Goal: Task Accomplishment & Management: Complete application form

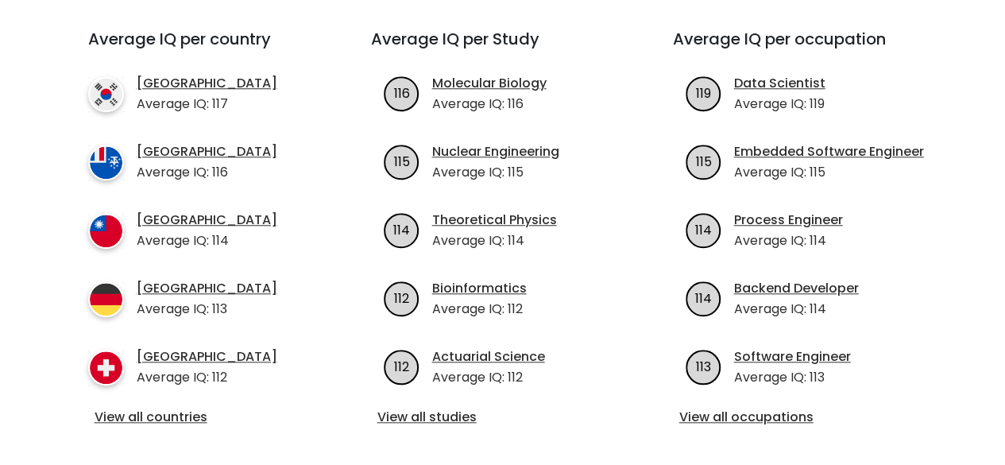
scroll to position [588, 0]
click at [189, 407] on link "View all countries" at bounding box center [201, 416] width 213 height 19
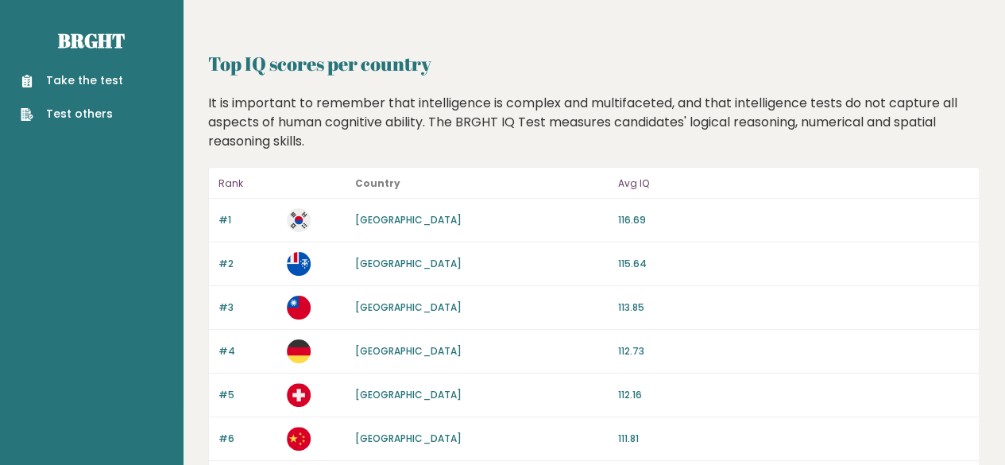
click at [62, 79] on link "Take the test" at bounding box center [72, 80] width 103 height 17
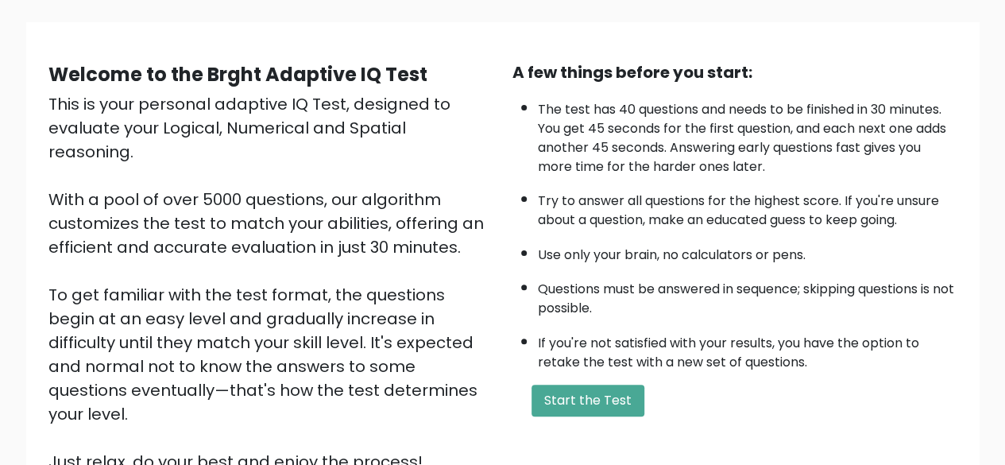
scroll to position [106, 0]
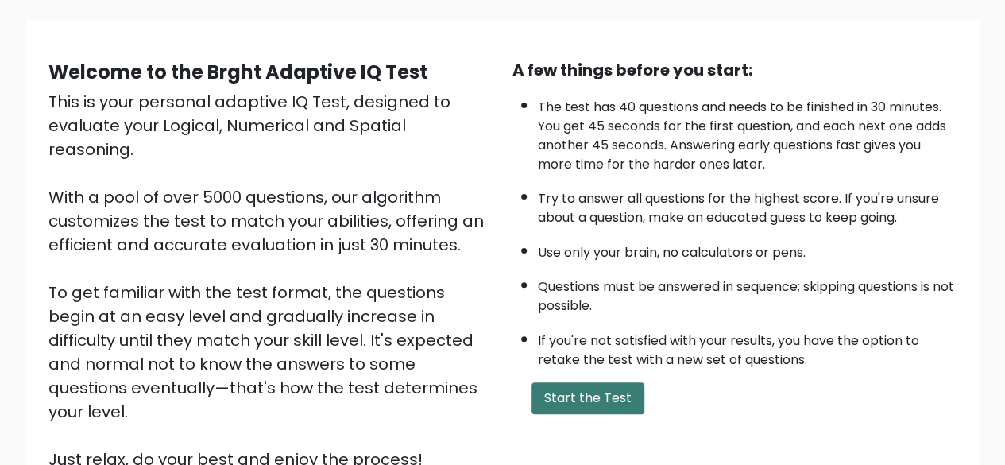
click at [598, 405] on button "Start the Test" at bounding box center [588, 398] width 113 height 32
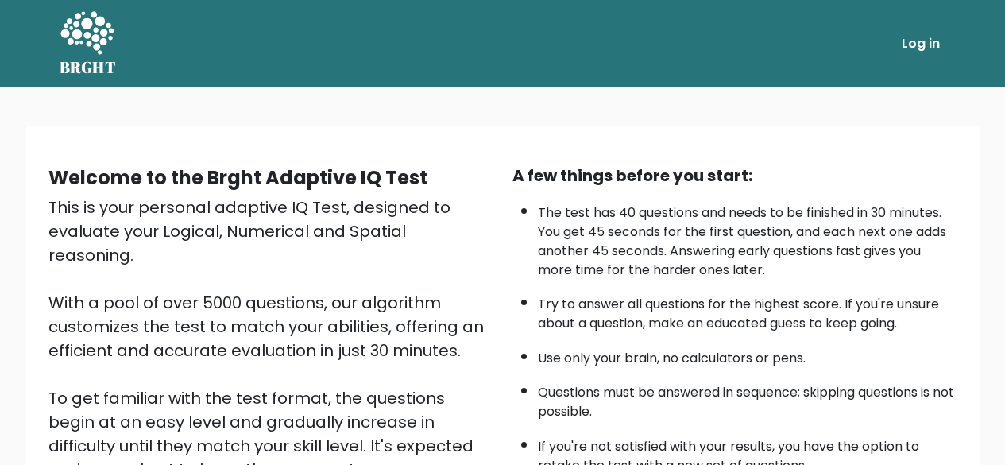
scroll to position [106, 0]
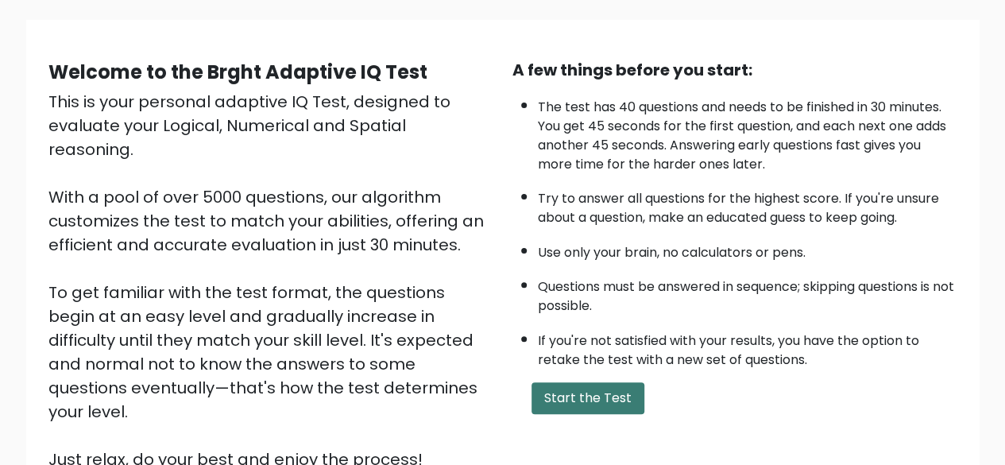
click at [569, 404] on button "Start the Test" at bounding box center [588, 398] width 113 height 32
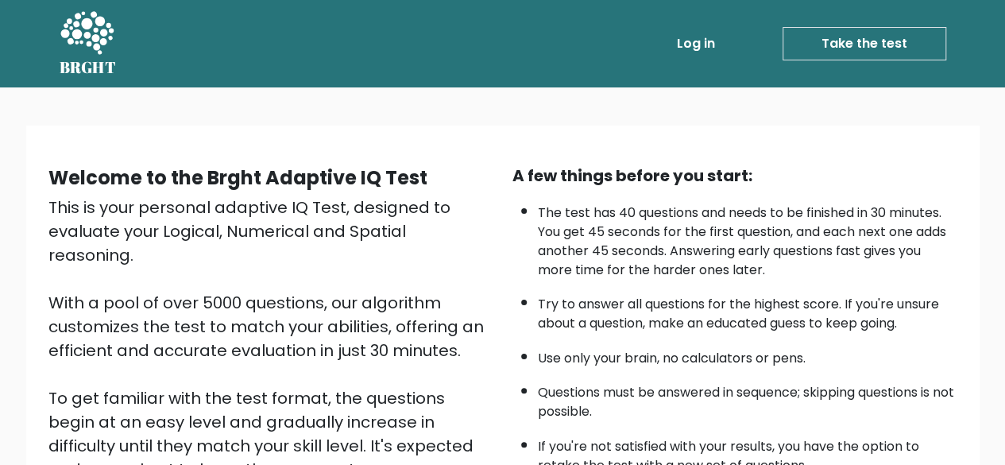
click at [291, 389] on div "This is your personal adaptive IQ Test, designed to evaluate your Logical, Nume…" at bounding box center [270, 387] width 445 height 382
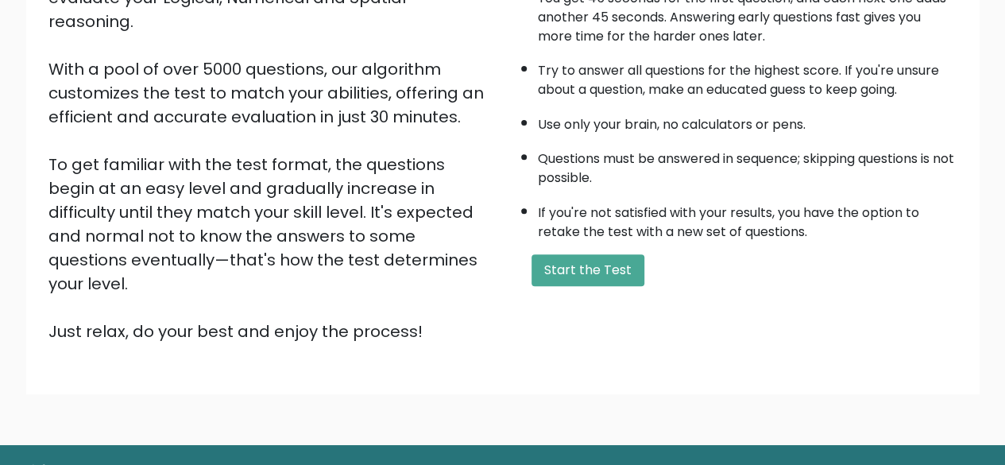
scroll to position [238, 0]
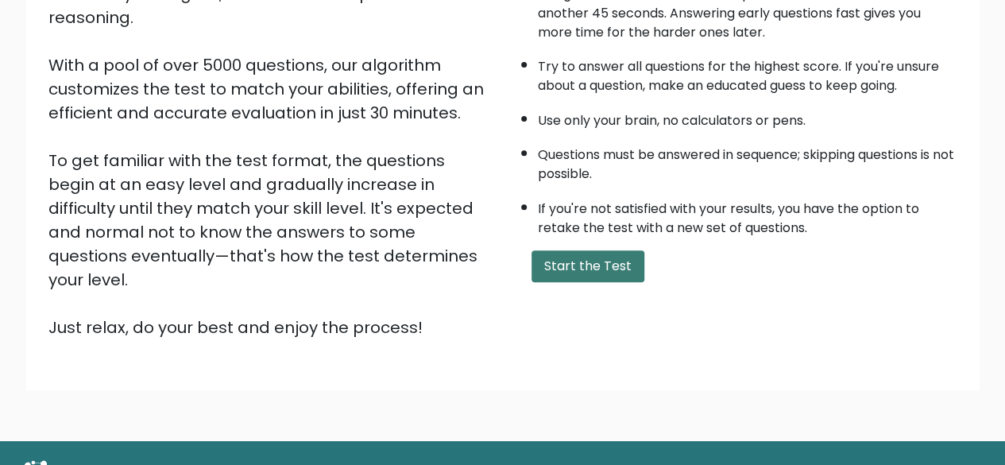
click at [568, 276] on button "Start the Test" at bounding box center [588, 266] width 113 height 32
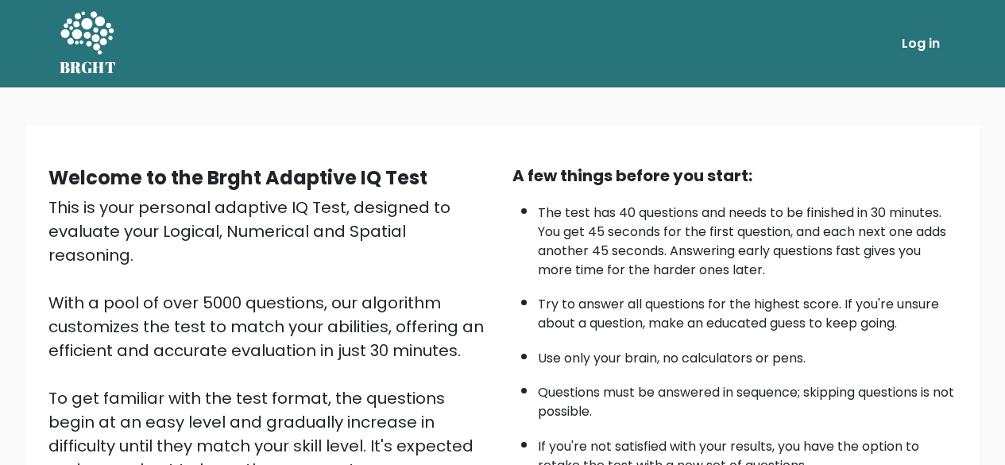
scroll to position [237, 0]
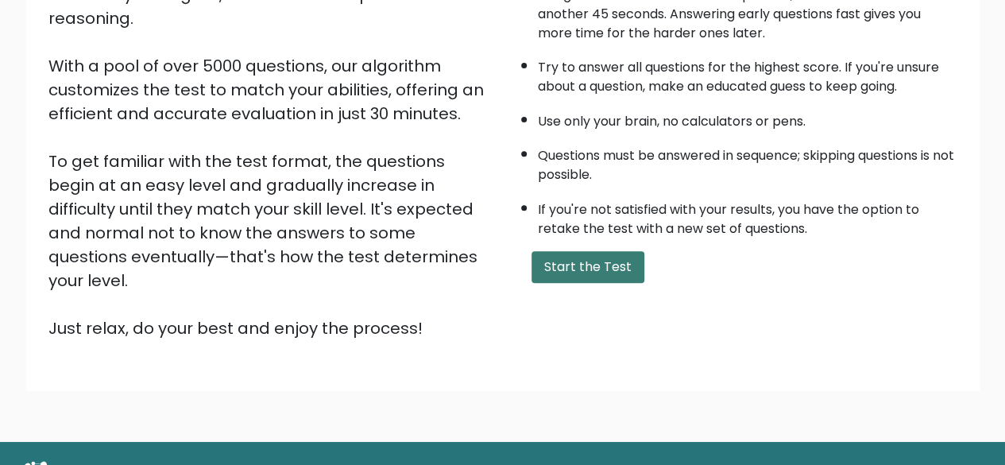
click at [598, 270] on button "Start the Test" at bounding box center [588, 267] width 113 height 32
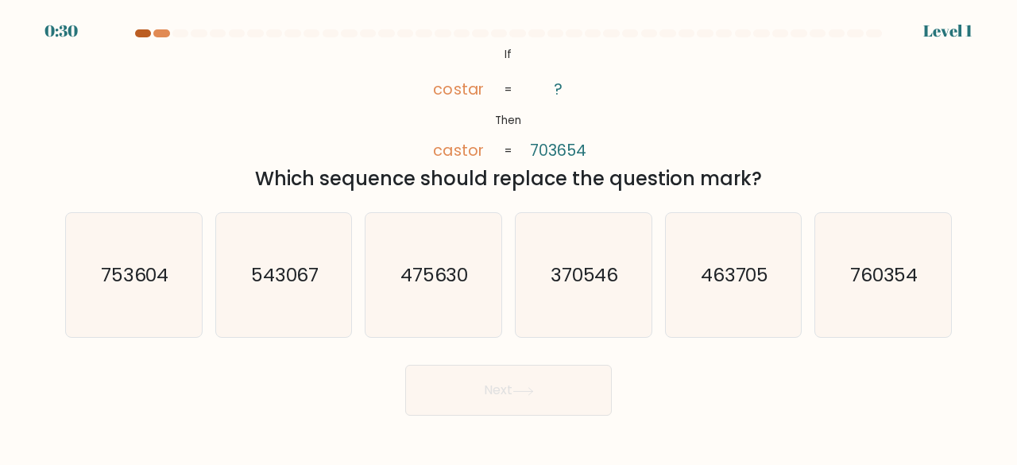
drag, startPoint x: 152, startPoint y: 43, endPoint x: 143, endPoint y: 30, distance: 15.4
click at [143, 30] on div at bounding box center [509, 36] width 906 height 14
click at [143, 30] on div at bounding box center [143, 33] width 16 height 8
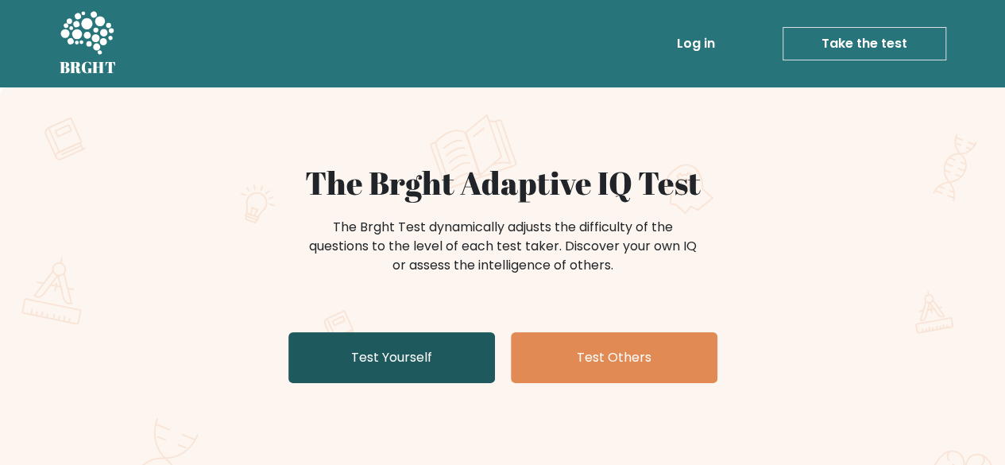
click at [439, 344] on link "Test Yourself" at bounding box center [392, 357] width 207 height 51
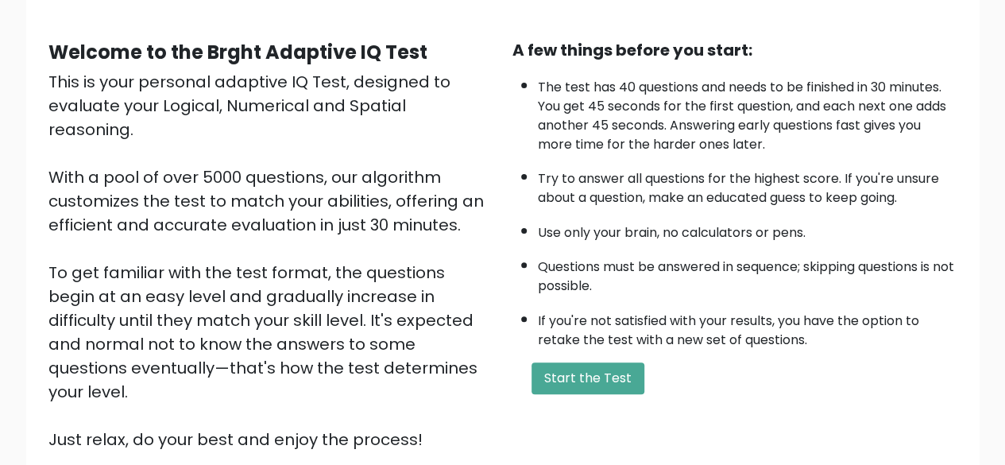
scroll to position [130, 0]
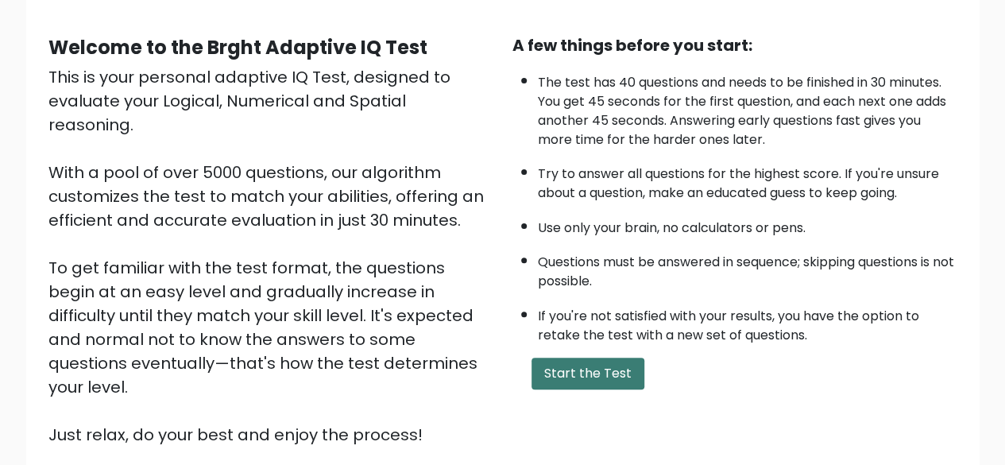
click at [591, 358] on button "Start the Test" at bounding box center [588, 374] width 113 height 32
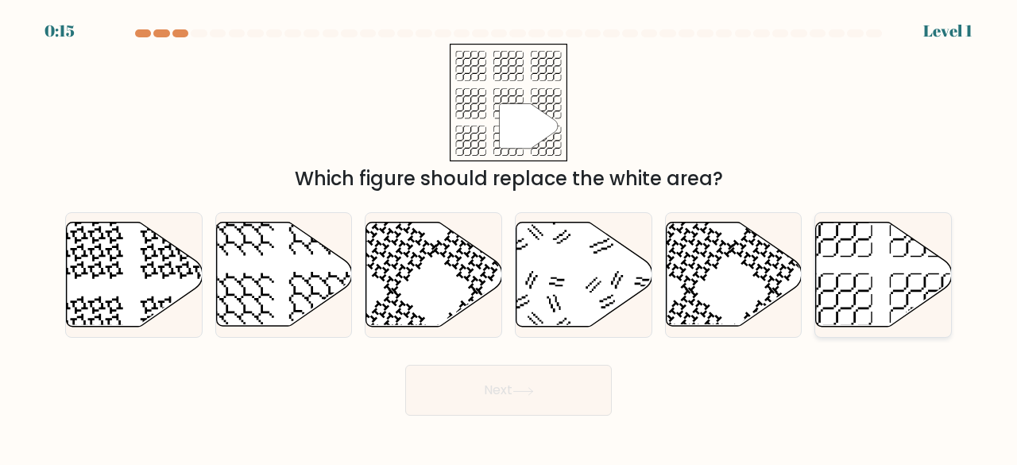
click at [831, 273] on icon at bounding box center [884, 275] width 136 height 104
click at [509, 237] on input "f." at bounding box center [509, 235] width 1 height 4
radio input "true"
click at [519, 389] on icon at bounding box center [523, 391] width 21 height 9
click at [566, 395] on button "Next" at bounding box center [508, 390] width 207 height 51
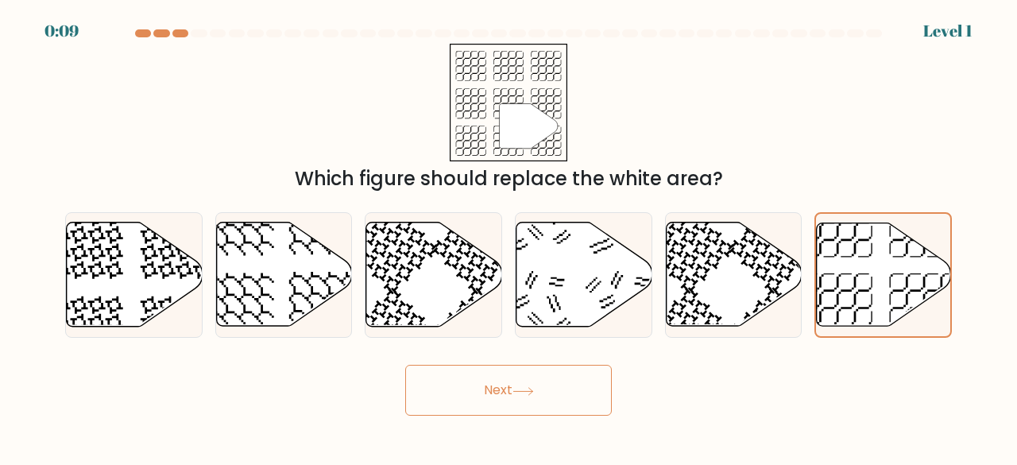
click at [500, 382] on button "Next" at bounding box center [508, 390] width 207 height 51
click at [500, 389] on button "Next" at bounding box center [508, 390] width 207 height 51
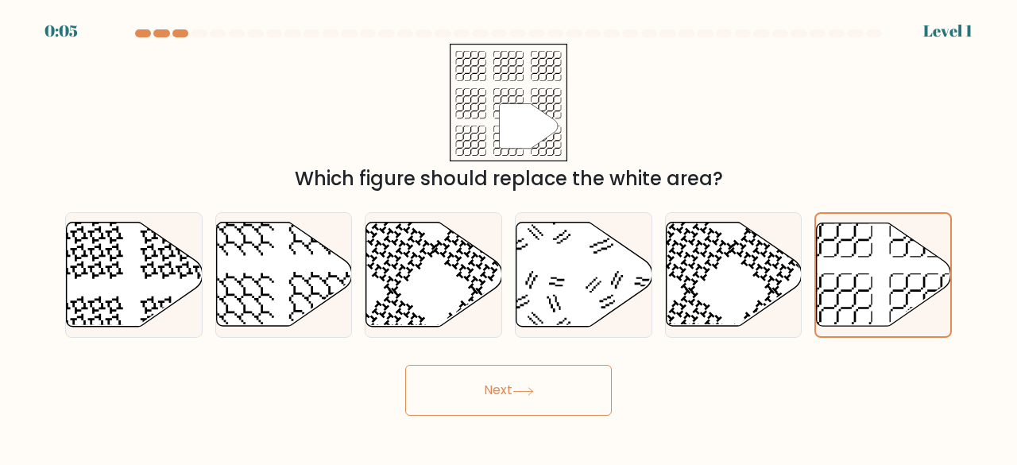
click at [540, 404] on button "Next" at bounding box center [508, 390] width 207 height 51
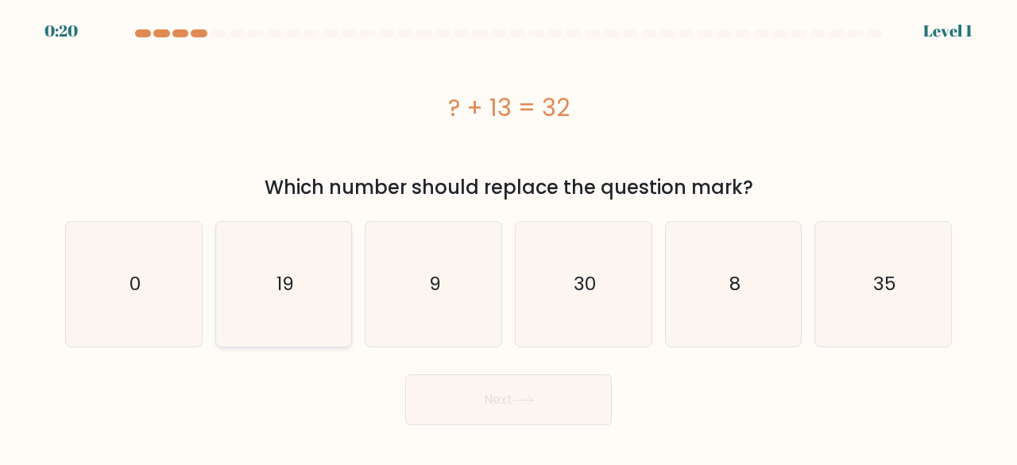
click at [291, 279] on text "19" at bounding box center [285, 284] width 17 height 26
click at [509, 237] on input "b. 19" at bounding box center [509, 235] width 1 height 4
radio input "true"
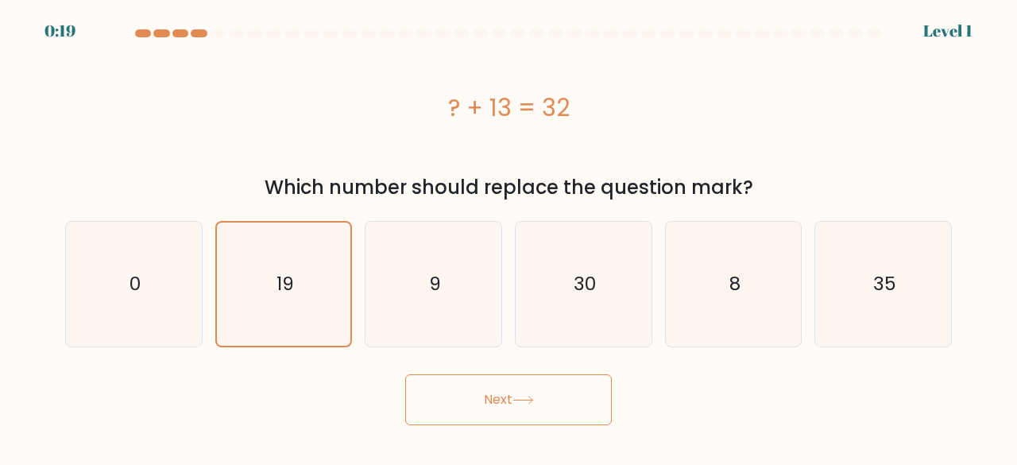
click at [482, 409] on button "Next" at bounding box center [508, 399] width 207 height 51
click at [521, 392] on button "Next" at bounding box center [508, 399] width 207 height 51
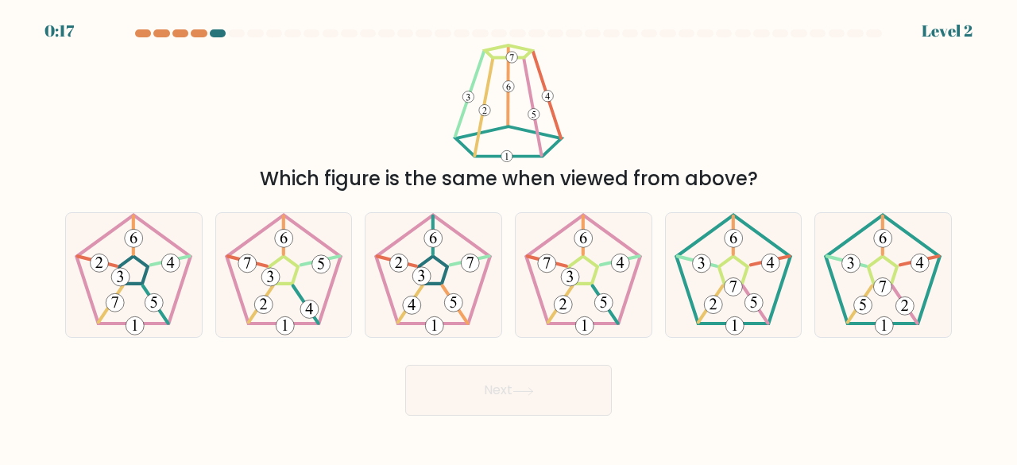
click at [521, 392] on icon at bounding box center [523, 391] width 21 height 9
click at [691, 353] on form at bounding box center [508, 222] width 1017 height 386
click at [739, 301] on icon at bounding box center [734, 275] width 125 height 125
click at [509, 237] on input "e." at bounding box center [509, 235] width 1 height 4
radio input "true"
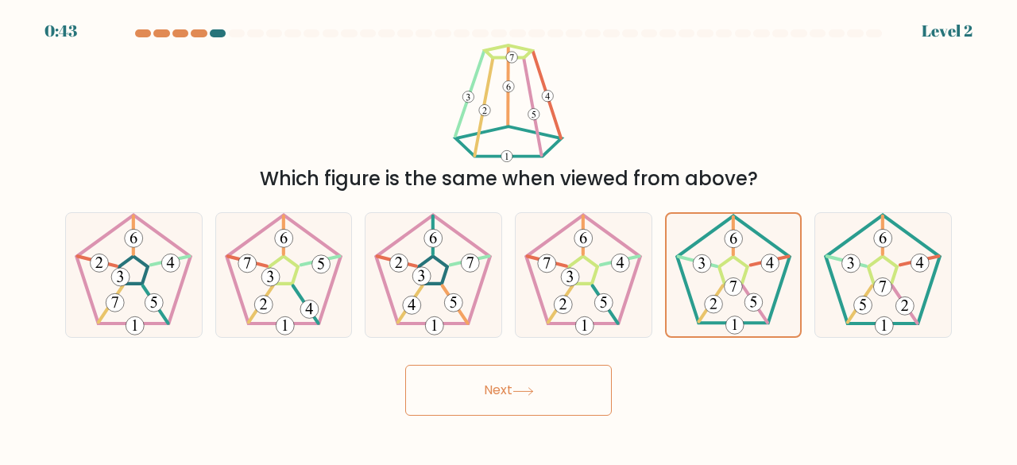
click at [548, 388] on button "Next" at bounding box center [508, 390] width 207 height 51
click at [512, 389] on button "Next" at bounding box center [508, 390] width 207 height 51
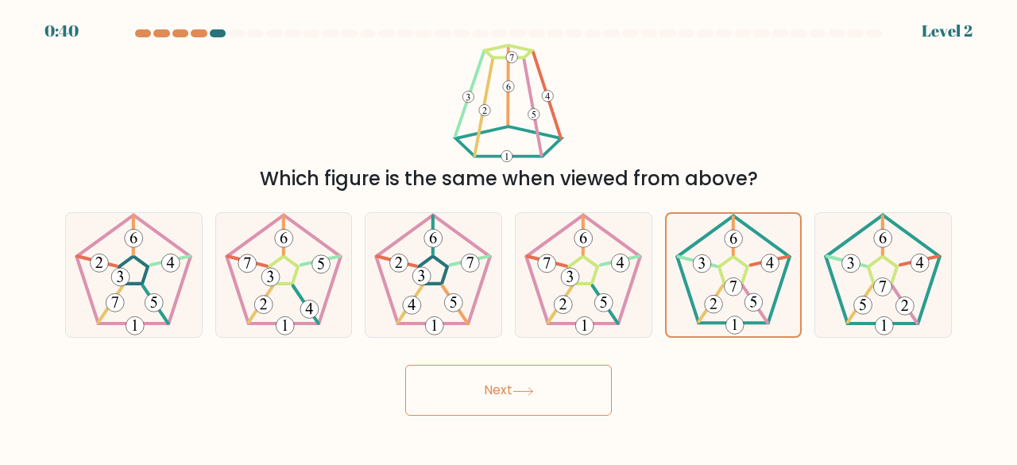
click at [512, 389] on button "Next" at bounding box center [508, 390] width 207 height 51
click at [518, 406] on button "Next" at bounding box center [508, 390] width 207 height 51
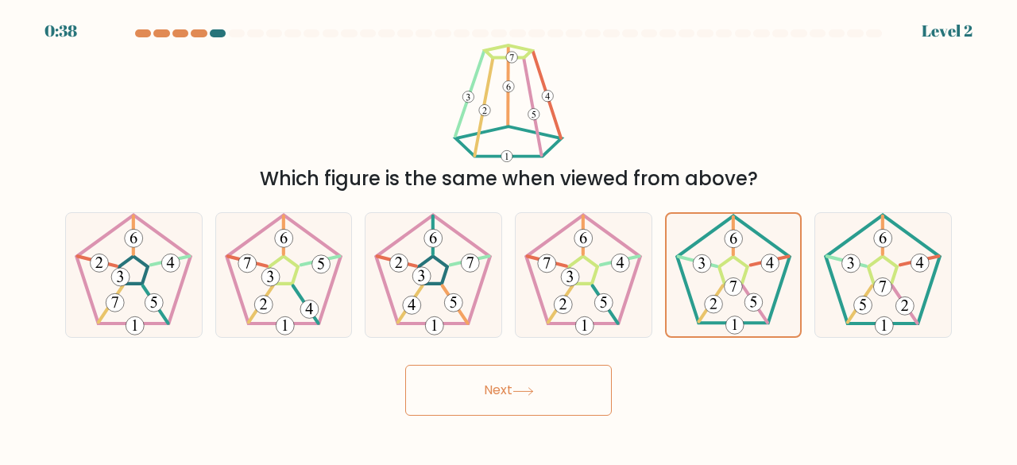
click at [518, 406] on button "Next" at bounding box center [508, 390] width 207 height 51
click at [518, 405] on button "Next" at bounding box center [508, 390] width 207 height 51
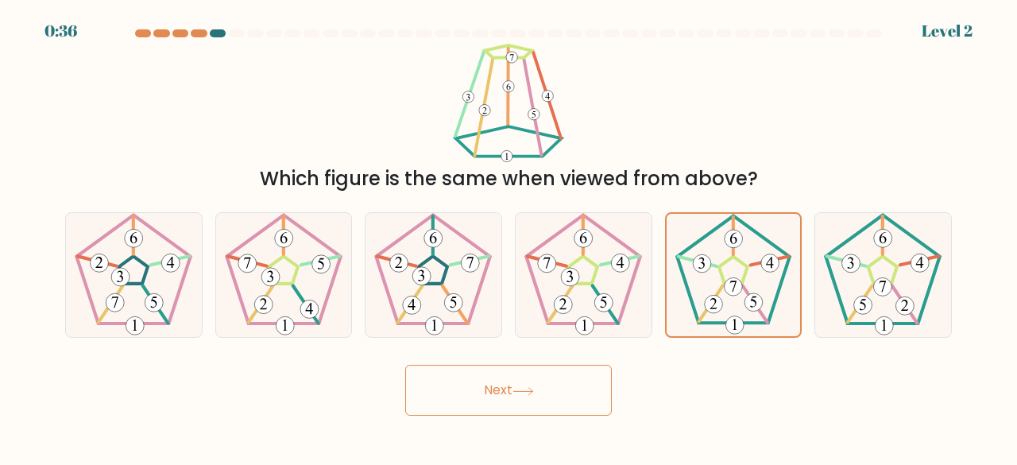
drag, startPoint x: 518, startPoint y: 405, endPoint x: 521, endPoint y: 396, distance: 9.3
click at [521, 396] on button "Next" at bounding box center [508, 390] width 207 height 51
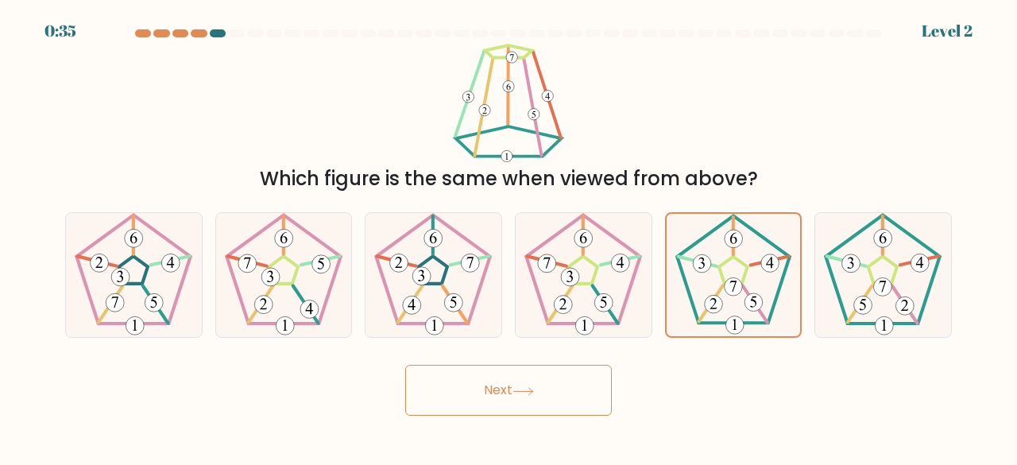
click at [521, 396] on button "Next" at bounding box center [508, 390] width 207 height 51
drag, startPoint x: 521, startPoint y: 396, endPoint x: 513, endPoint y: 447, distance: 52.4
click at [513, 447] on body "0:34 Level 2" at bounding box center [508, 232] width 1017 height 465
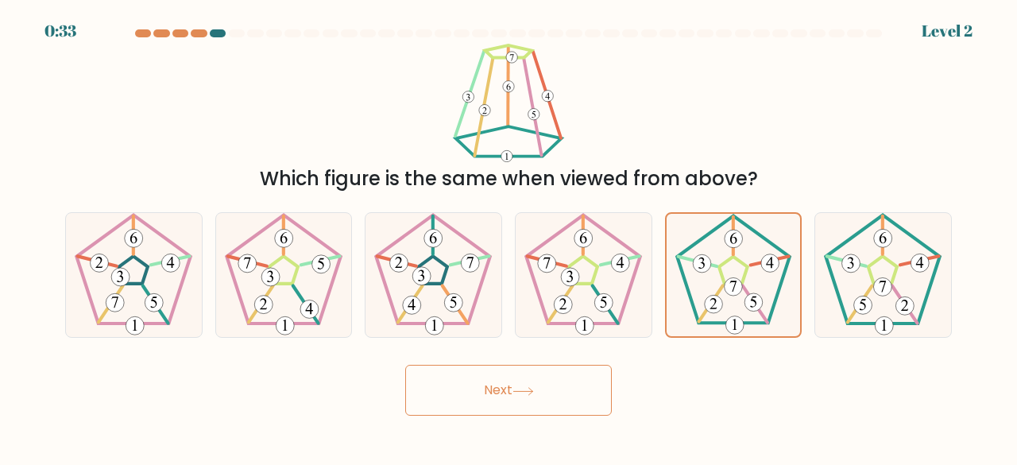
click at [509, 403] on button "Next" at bounding box center [508, 390] width 207 height 51
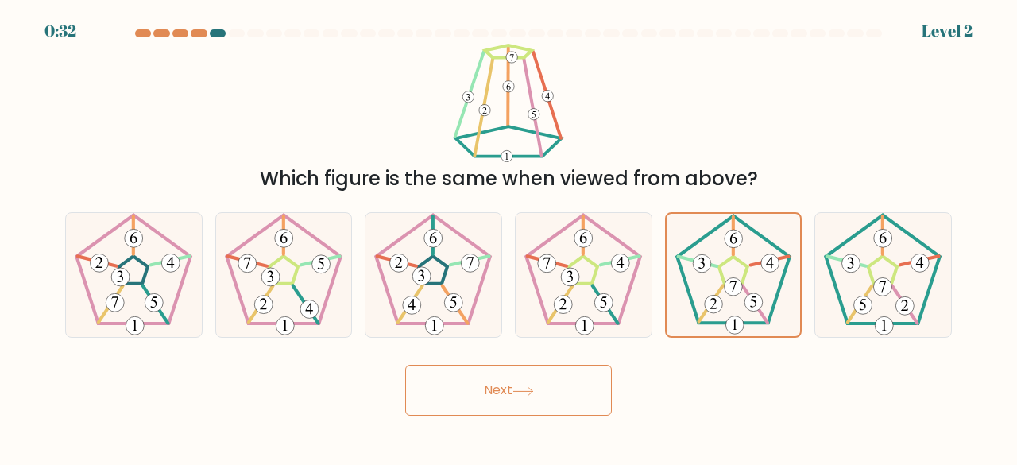
click at [509, 403] on button "Next" at bounding box center [508, 390] width 207 height 51
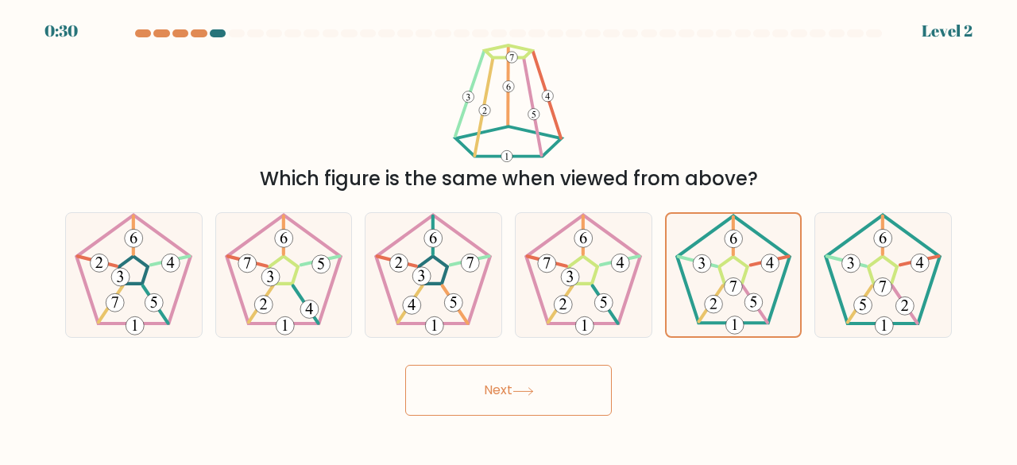
click at [509, 403] on button "Next" at bounding box center [508, 390] width 207 height 51
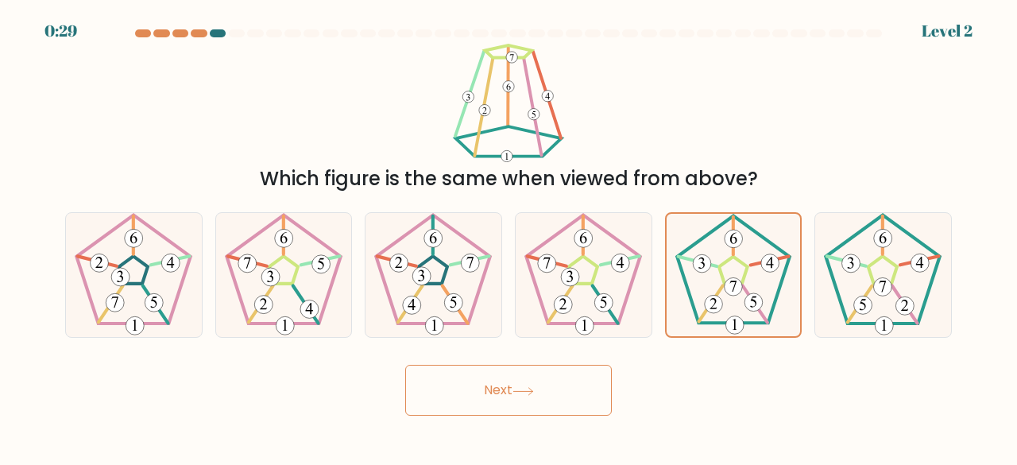
click at [509, 403] on button "Next" at bounding box center [508, 390] width 207 height 51
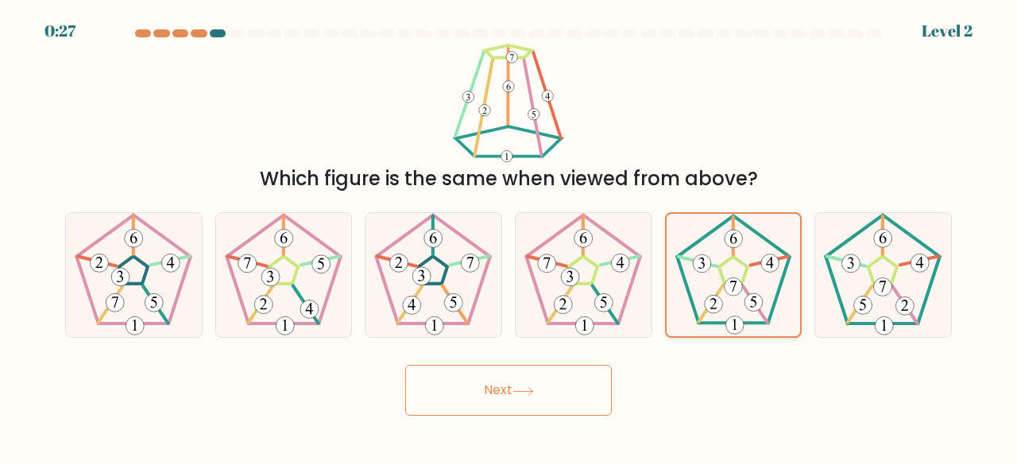
click at [755, 322] on 170 at bounding box center [733, 268] width 113 height 107
click at [509, 237] on input "e." at bounding box center [509, 235] width 1 height 4
click at [755, 322] on 170 at bounding box center [733, 268] width 113 height 107
click at [509, 237] on input "e." at bounding box center [509, 235] width 1 height 4
click at [755, 322] on 170 at bounding box center [733, 268] width 113 height 107
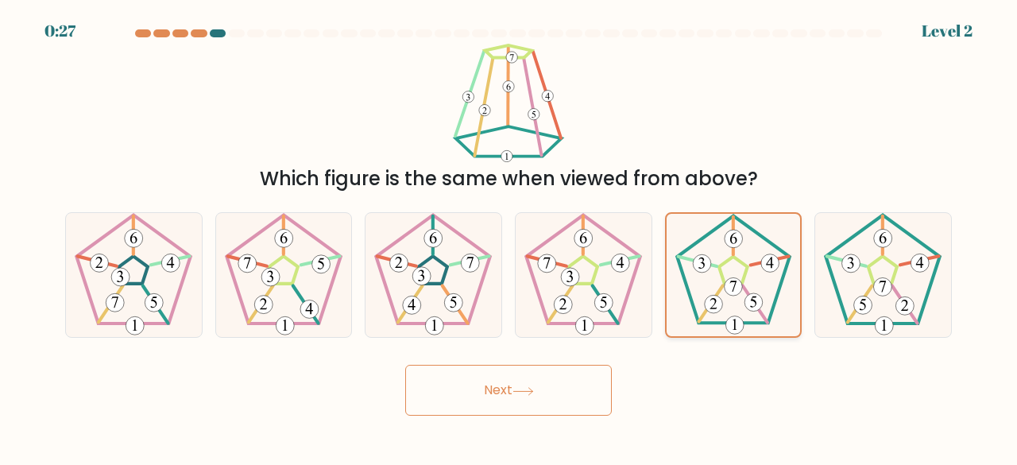
click at [509, 237] on input "e." at bounding box center [509, 235] width 1 height 4
click at [755, 322] on 170 at bounding box center [733, 268] width 113 height 107
click at [509, 237] on input "e." at bounding box center [509, 235] width 1 height 4
click at [755, 322] on 170 at bounding box center [733, 268] width 113 height 107
click at [509, 237] on input "e." at bounding box center [509, 235] width 1 height 4
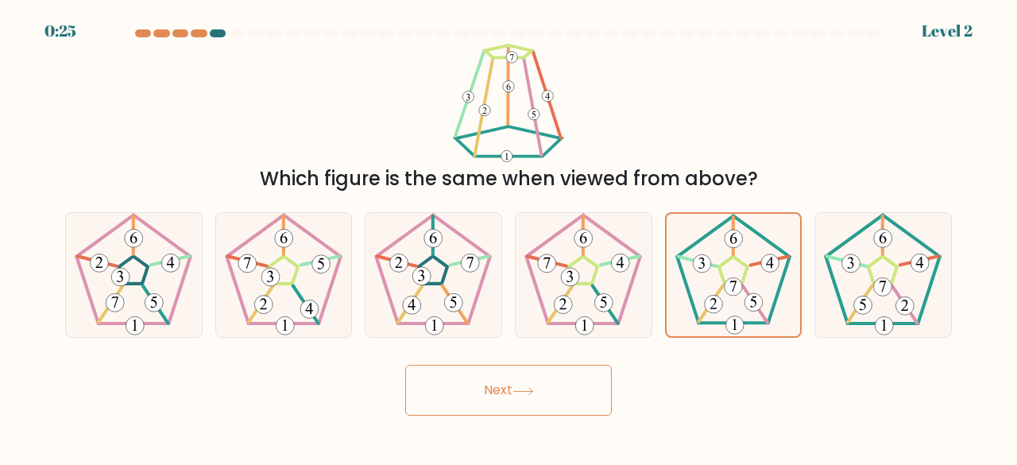
click at [498, 399] on button "Next" at bounding box center [508, 390] width 207 height 51
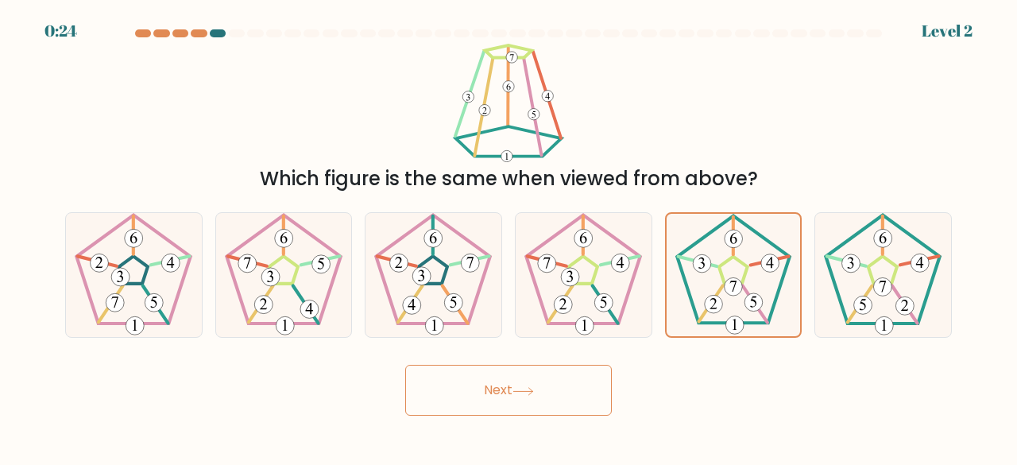
click at [498, 399] on button "Next" at bounding box center [508, 390] width 207 height 51
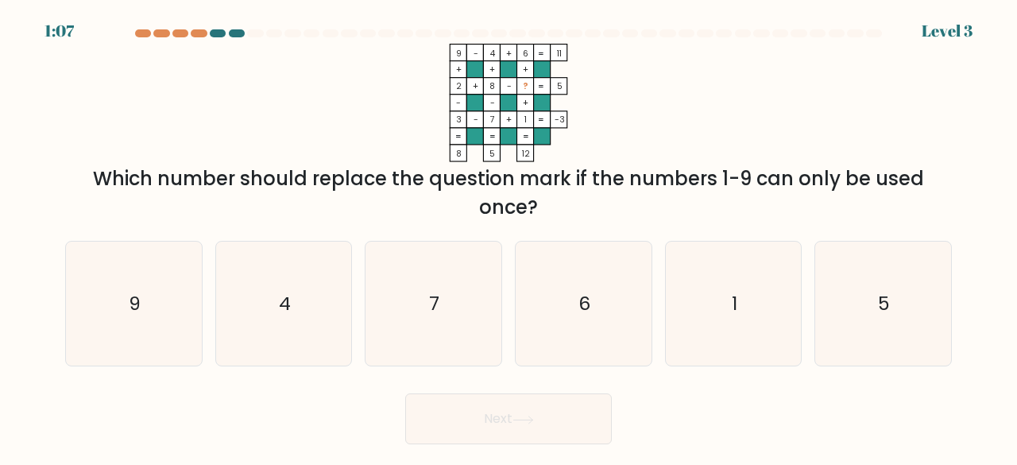
click at [498, 399] on button "Next" at bounding box center [508, 418] width 207 height 51
click at [924, 166] on div "Which number should replace the question mark if the numbers 1-9 can only be us…" at bounding box center [509, 193] width 868 height 57
click at [741, 289] on icon "1" at bounding box center [734, 304] width 125 height 125
click at [509, 237] on input "e. 1" at bounding box center [509, 235] width 1 height 4
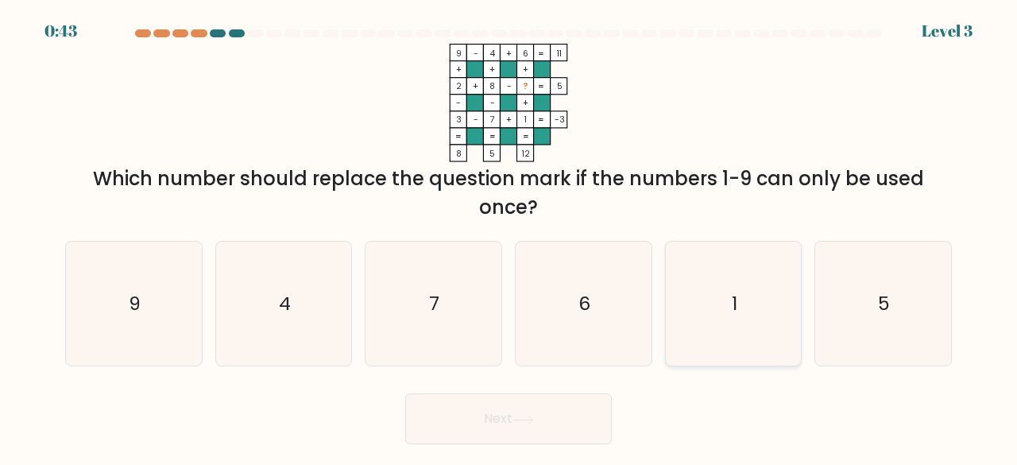
radio input "true"
click at [505, 432] on button "Next" at bounding box center [508, 418] width 207 height 51
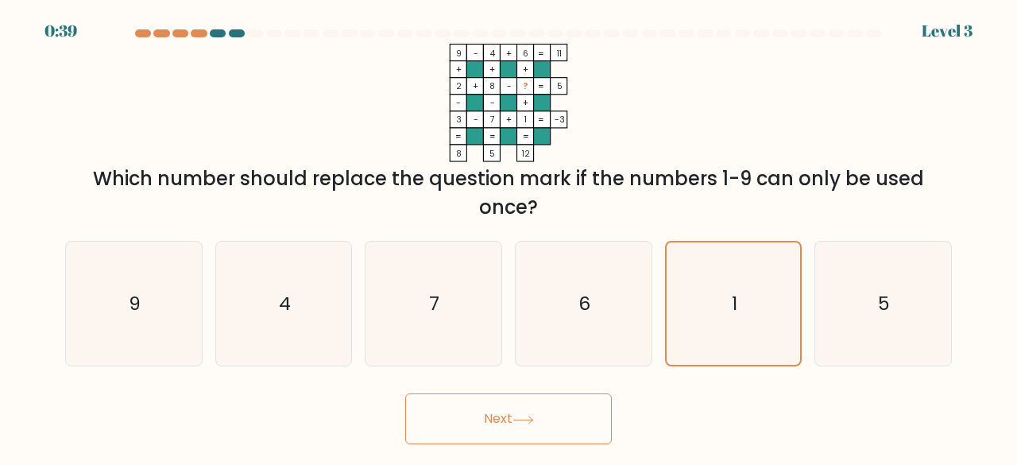
click at [505, 432] on button "Next" at bounding box center [508, 418] width 207 height 51
click at [523, 423] on icon at bounding box center [523, 420] width 21 height 9
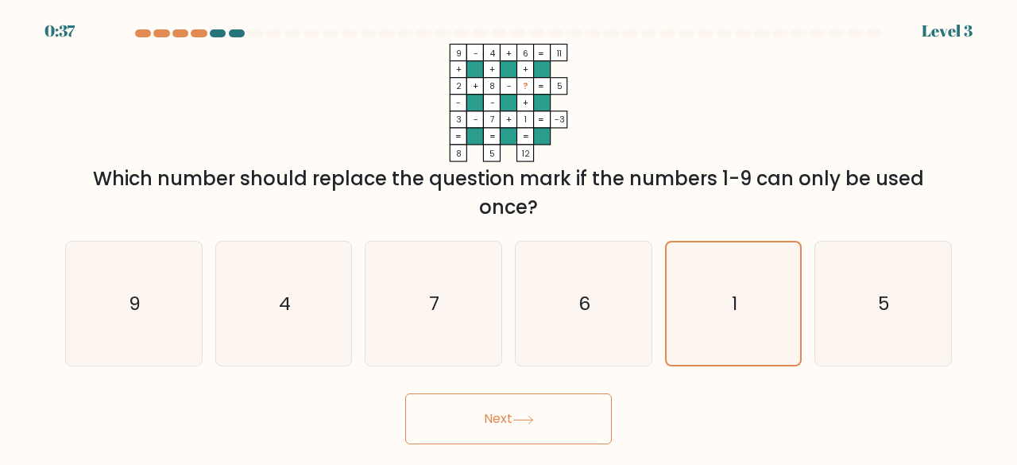
click at [523, 423] on icon at bounding box center [523, 420] width 21 height 9
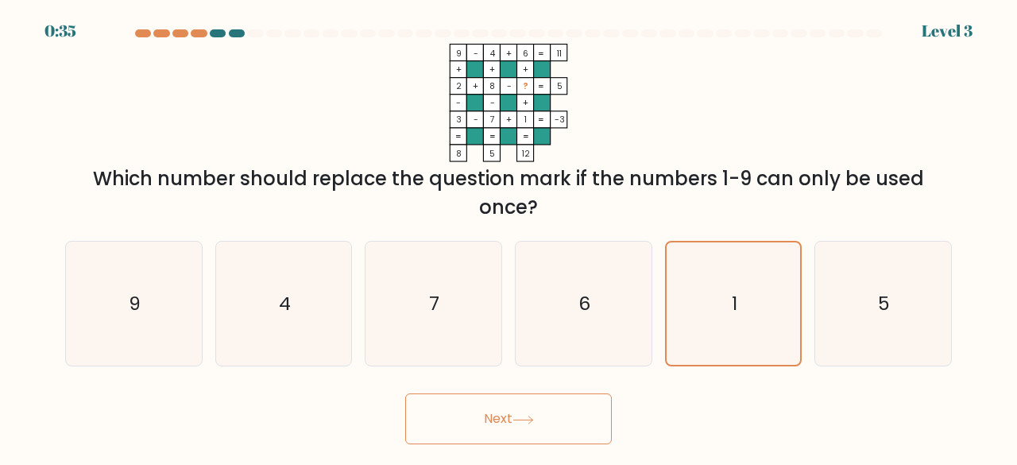
click at [523, 423] on icon at bounding box center [523, 420] width 21 height 9
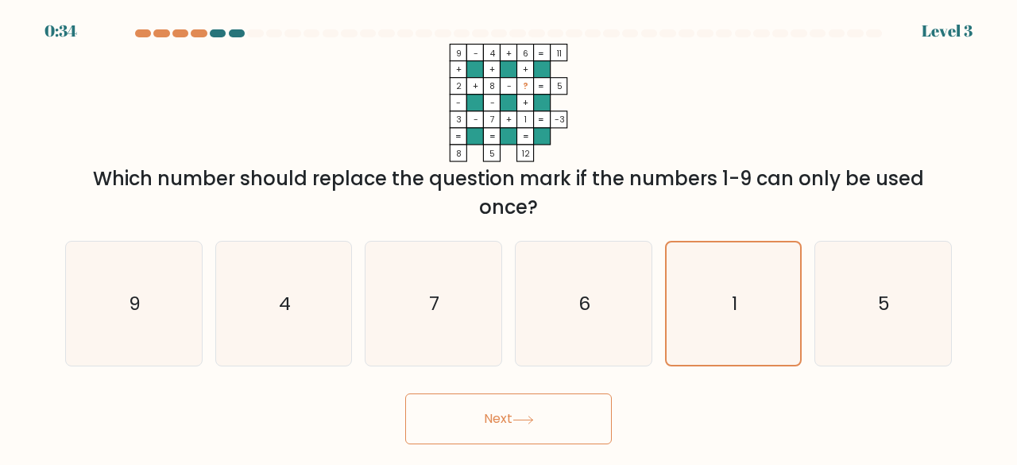
click at [523, 423] on icon at bounding box center [523, 420] width 21 height 9
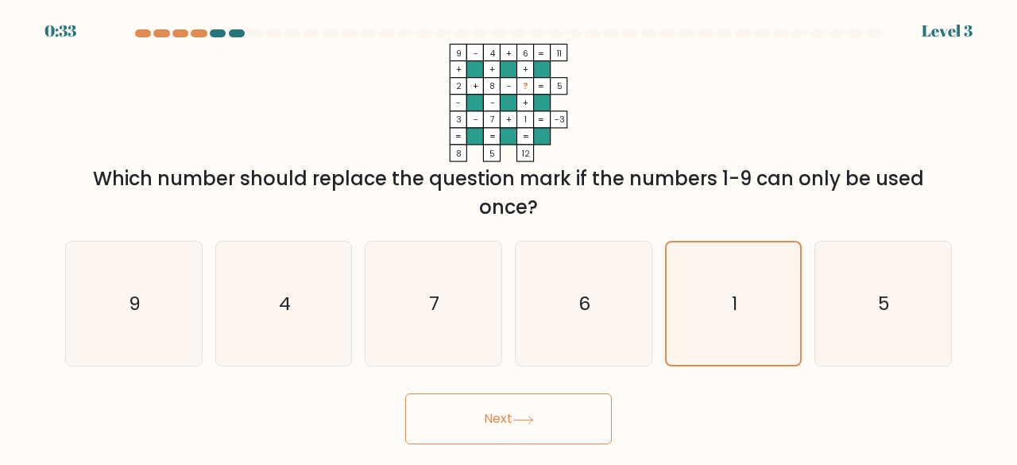
click at [523, 423] on icon at bounding box center [523, 420] width 21 height 9
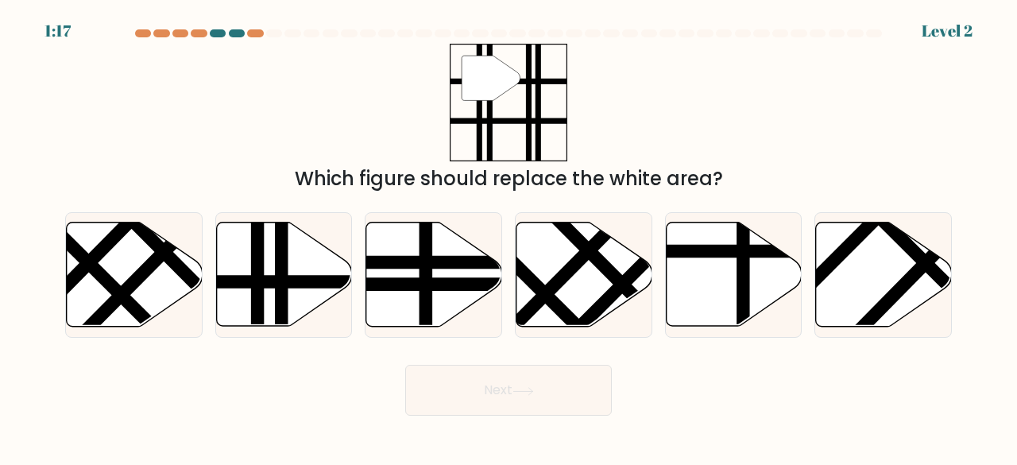
click at [523, 423] on body "1:17 Level 2" at bounding box center [508, 232] width 1017 height 465
click at [281, 269] on line at bounding box center [281, 331] width 0 height 273
click at [509, 237] on input "b." at bounding box center [509, 235] width 1 height 4
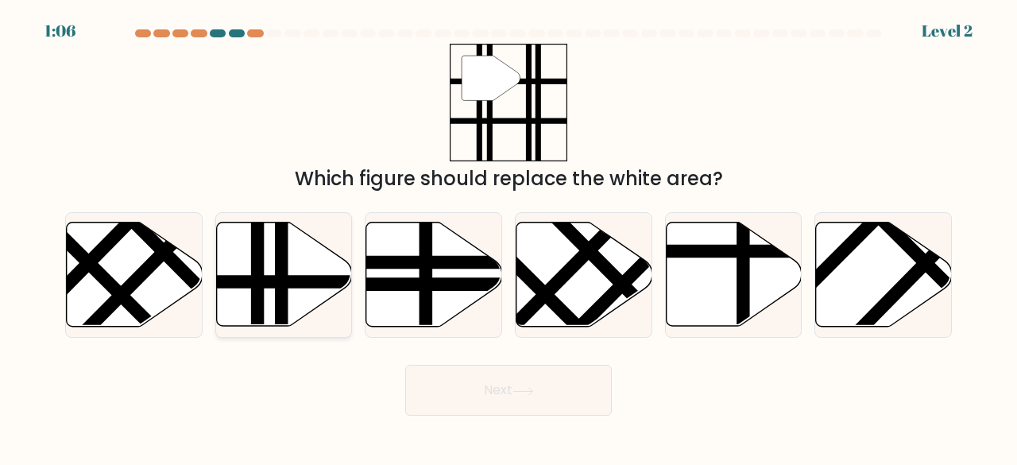
radio input "true"
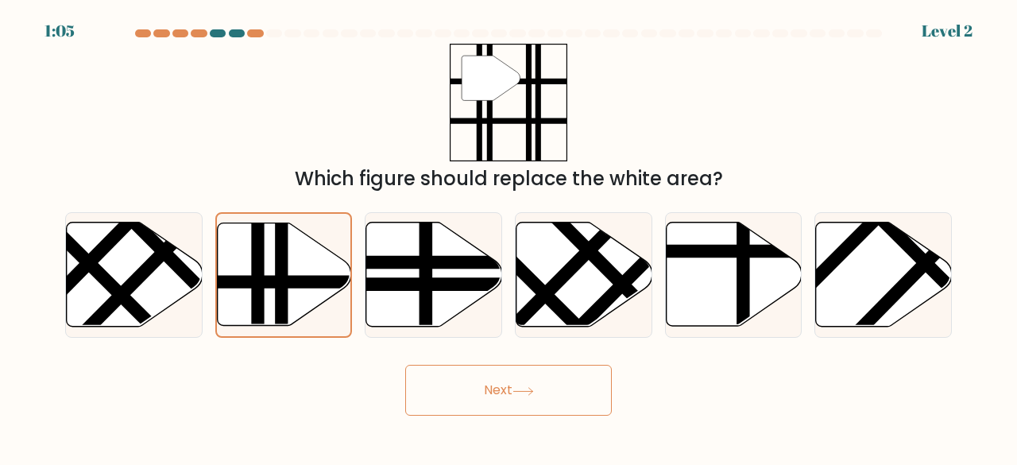
click at [494, 401] on button "Next" at bounding box center [508, 390] width 207 height 51
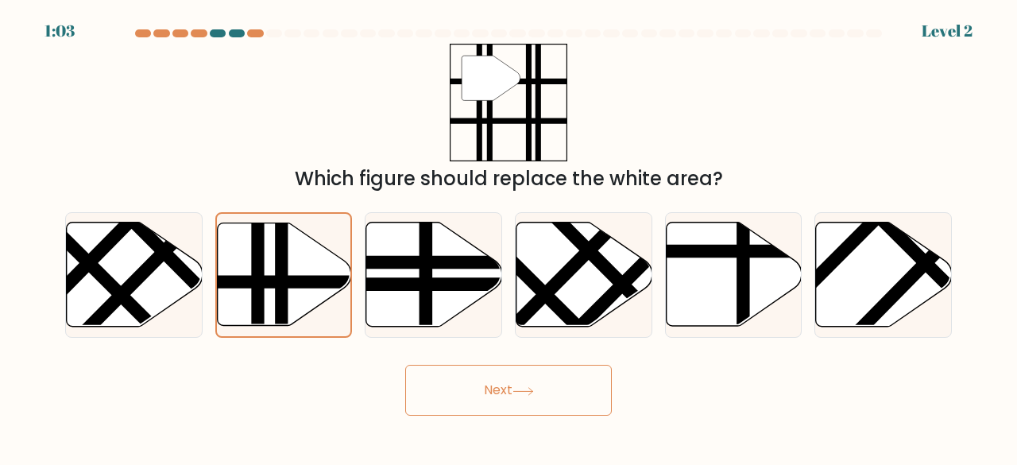
click at [494, 401] on button "Next" at bounding box center [508, 390] width 207 height 51
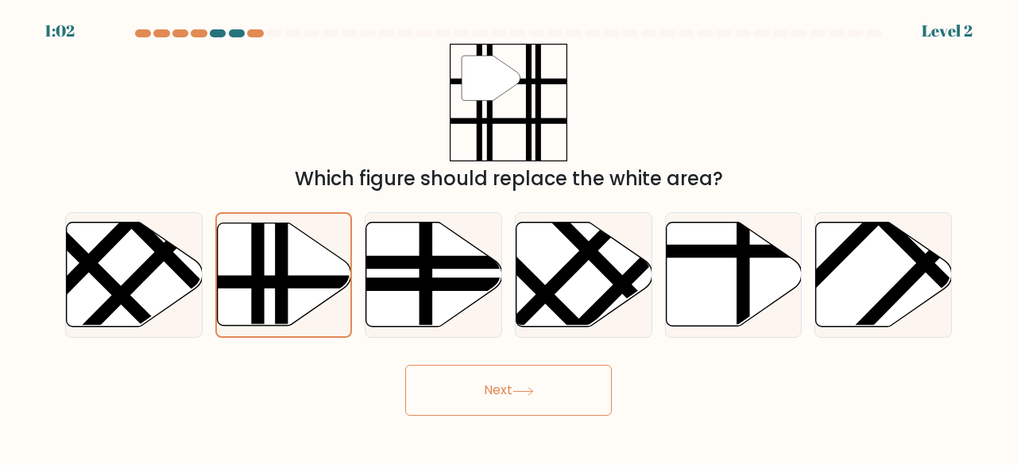
click at [494, 401] on button "Next" at bounding box center [508, 390] width 207 height 51
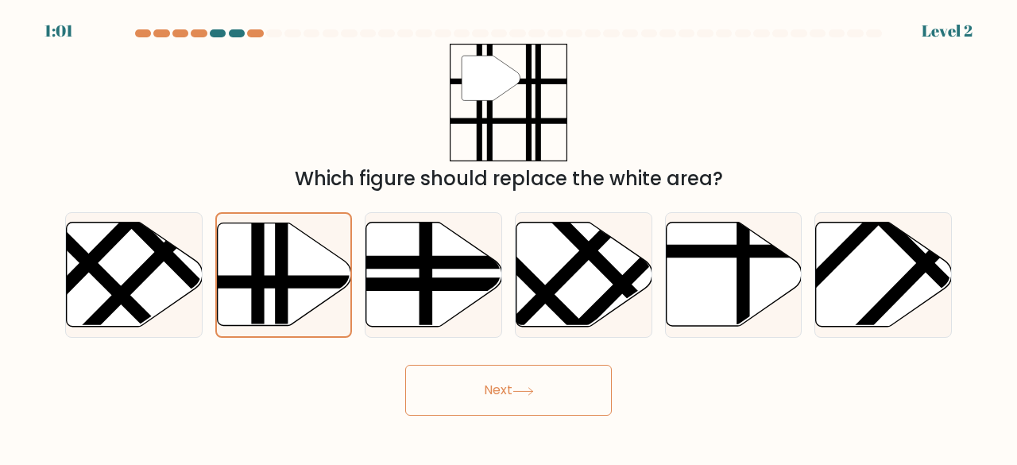
click at [494, 401] on button "Next" at bounding box center [508, 390] width 207 height 51
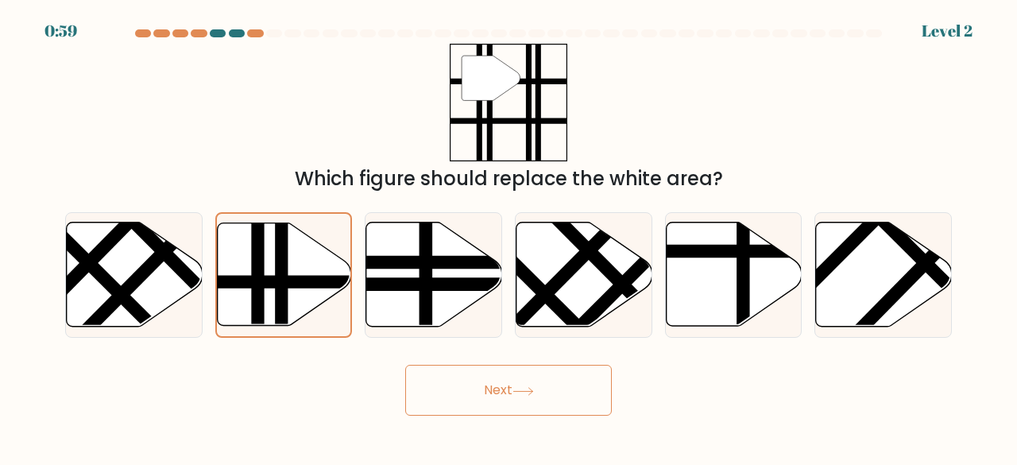
click at [494, 401] on button "Next" at bounding box center [508, 390] width 207 height 51
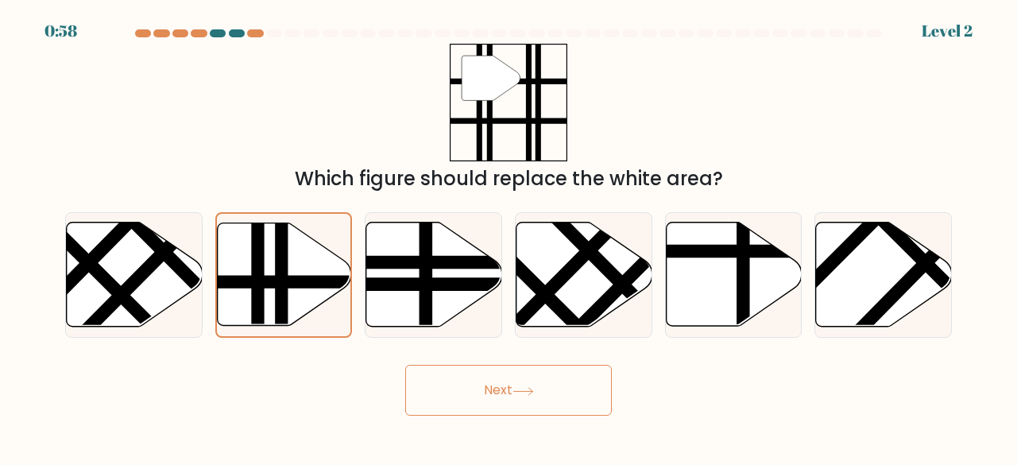
click at [494, 401] on button "Next" at bounding box center [508, 390] width 207 height 51
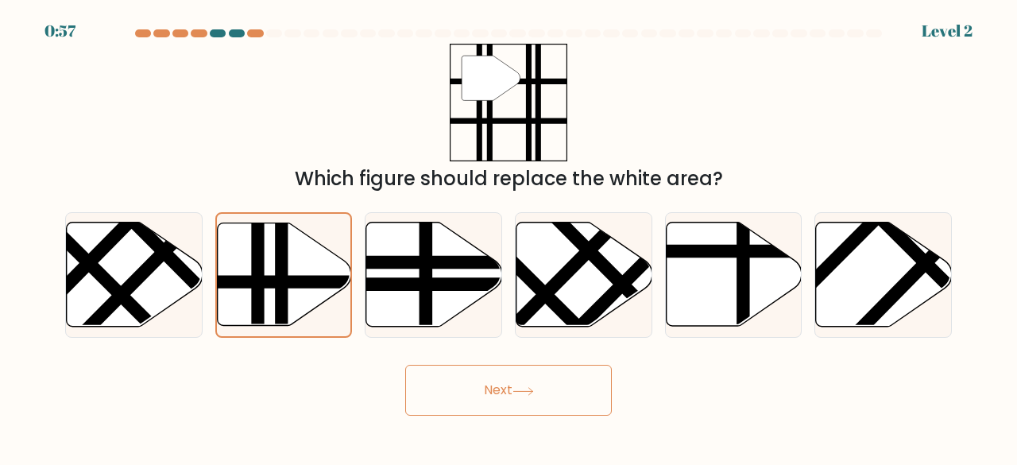
click at [494, 401] on button "Next" at bounding box center [508, 390] width 207 height 51
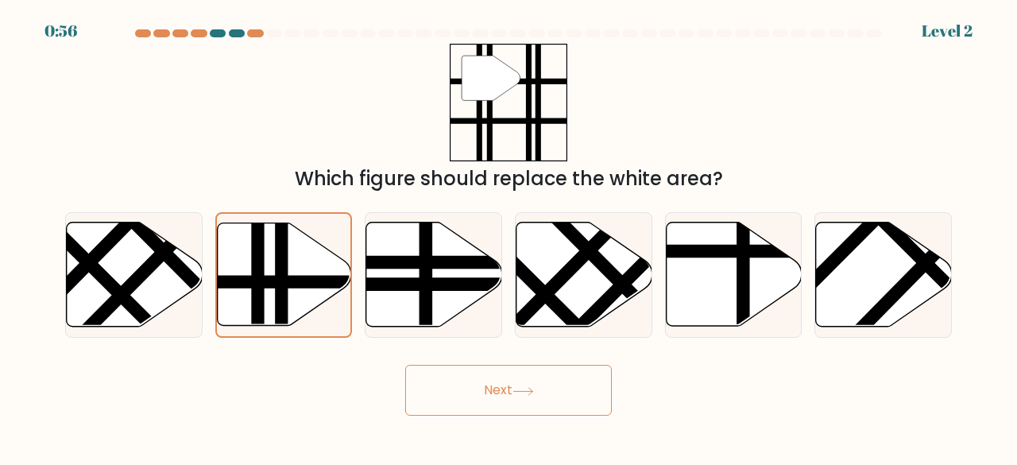
click at [494, 401] on button "Next" at bounding box center [508, 390] width 207 height 51
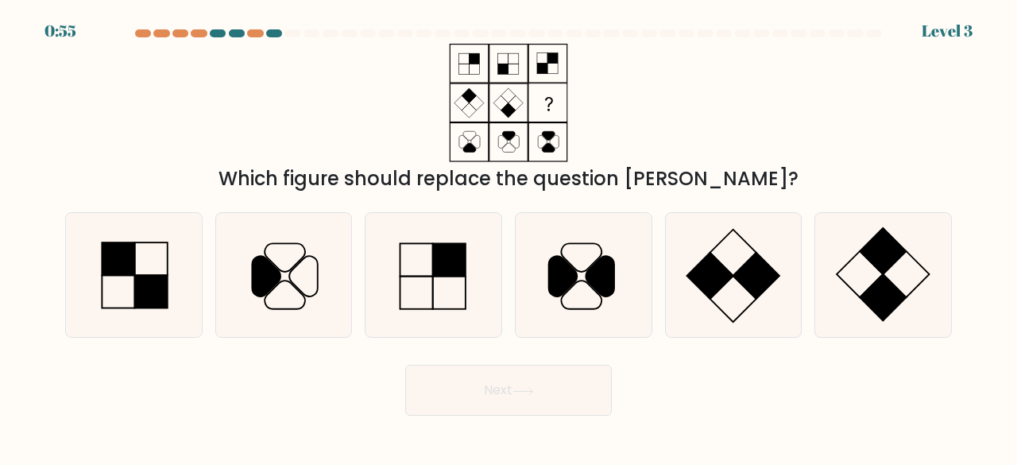
click at [509, 390] on button "Next" at bounding box center [508, 390] width 207 height 51
click at [757, 398] on div "Next" at bounding box center [509, 386] width 906 height 59
click at [143, 308] on rect at bounding box center [151, 292] width 33 height 33
click at [509, 237] on input "a." at bounding box center [509, 235] width 1 height 4
radio input "true"
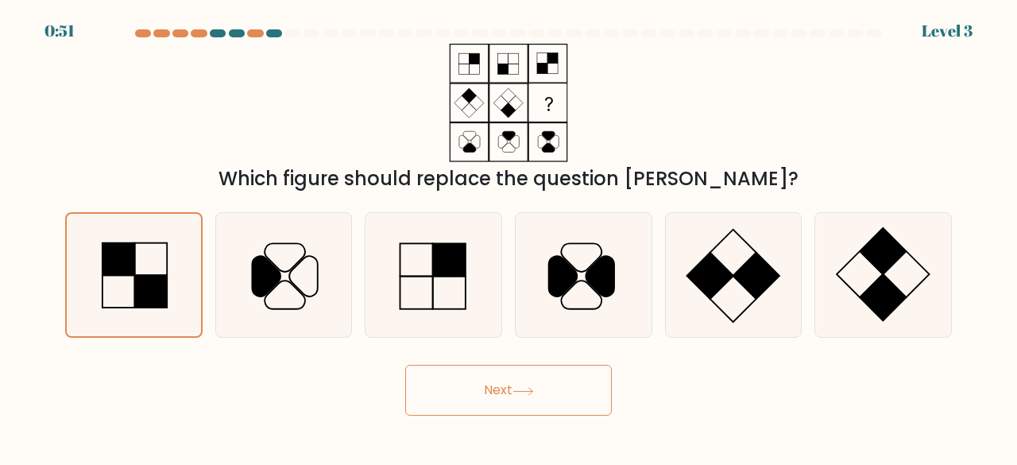
click at [580, 394] on button "Next" at bounding box center [508, 390] width 207 height 51
click at [912, 289] on icon at bounding box center [883, 275] width 125 height 125
click at [509, 237] on input "f." at bounding box center [509, 235] width 1 height 4
radio input "true"
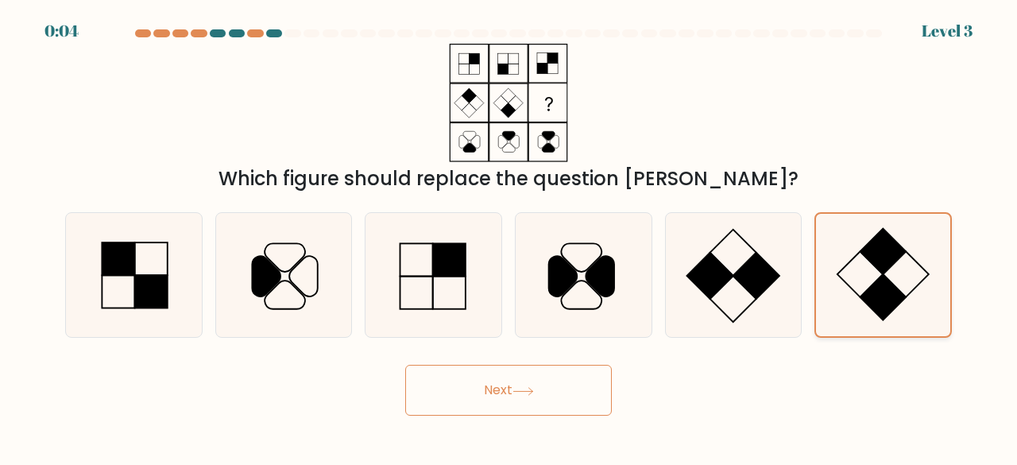
click at [912, 289] on icon at bounding box center [883, 275] width 123 height 123
click at [509, 237] on input "f." at bounding box center [509, 235] width 1 height 4
click at [912, 289] on icon at bounding box center [883, 275] width 123 height 123
click at [509, 237] on input "f." at bounding box center [509, 235] width 1 height 4
click at [548, 409] on button "Next" at bounding box center [508, 390] width 207 height 51
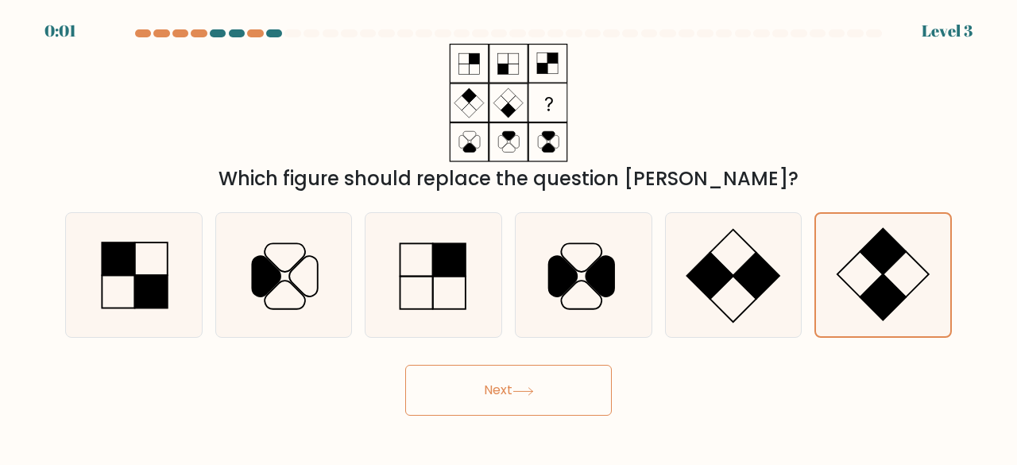
click at [529, 401] on button "Next" at bounding box center [508, 390] width 207 height 51
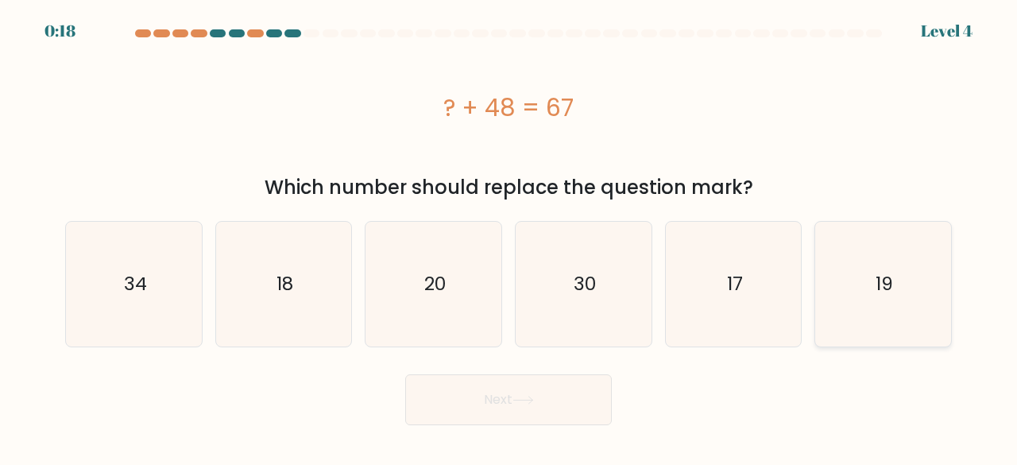
click at [884, 295] on text "19" at bounding box center [884, 284] width 17 height 26
click at [509, 237] on input "f. 19" at bounding box center [509, 235] width 1 height 4
radio input "true"
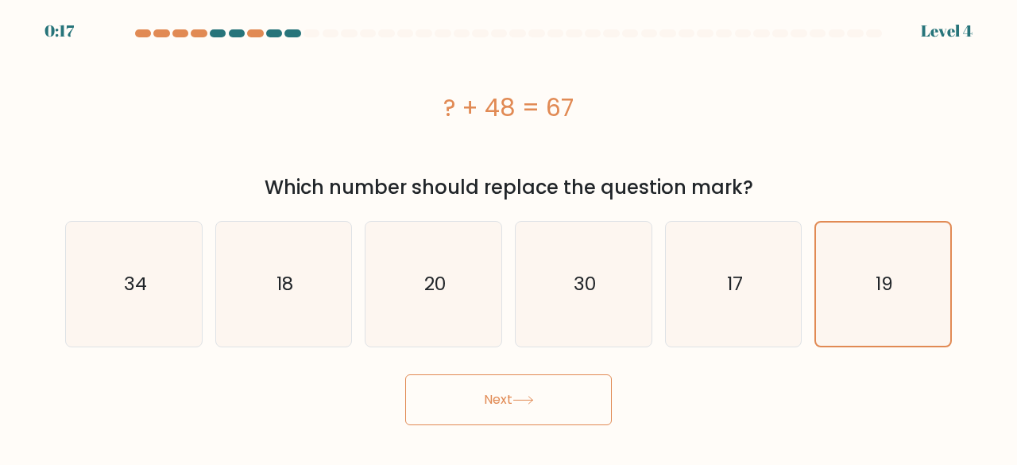
click at [512, 421] on button "Next" at bounding box center [508, 399] width 207 height 51
click at [505, 412] on button "Next" at bounding box center [508, 399] width 207 height 51
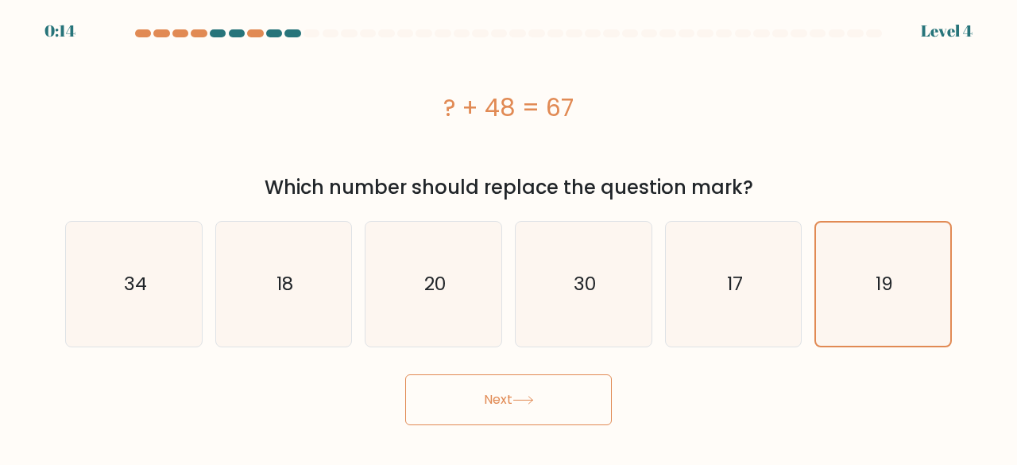
click at [505, 412] on button "Next" at bounding box center [508, 399] width 207 height 51
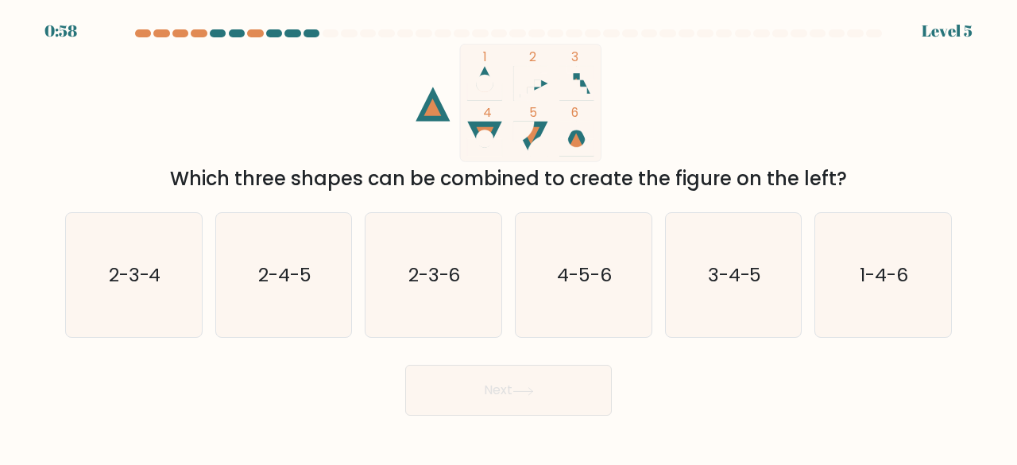
click at [505, 412] on button "Next" at bounding box center [508, 390] width 207 height 51
click at [715, 443] on body "0:57 Level 5" at bounding box center [508, 232] width 1017 height 465
click at [890, 317] on icon "1-4-6" at bounding box center [883, 275] width 125 height 125
click at [509, 237] on input "f. 1-4-6" at bounding box center [509, 235] width 1 height 4
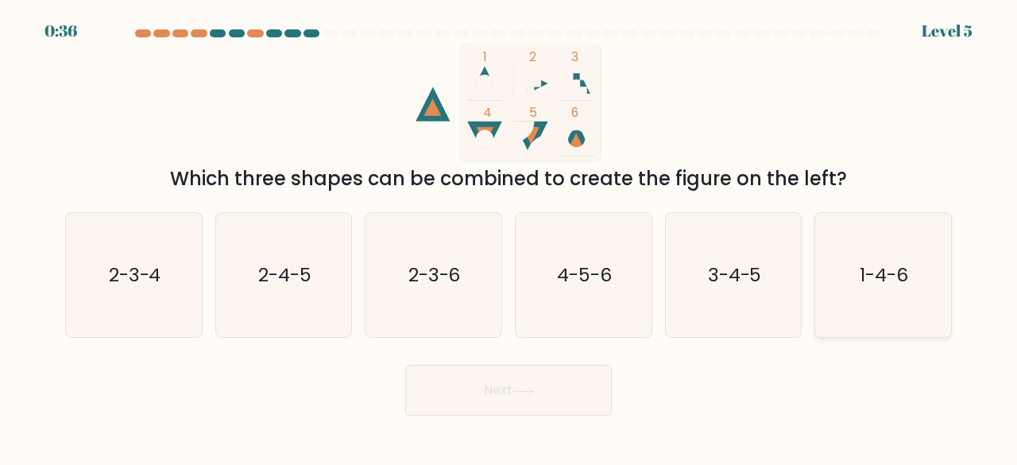
radio input "true"
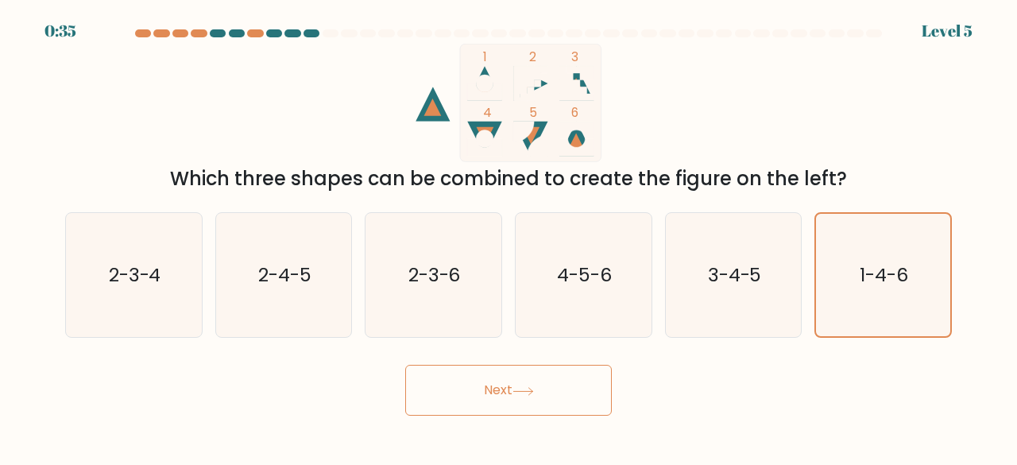
click at [502, 406] on button "Next" at bounding box center [508, 390] width 207 height 51
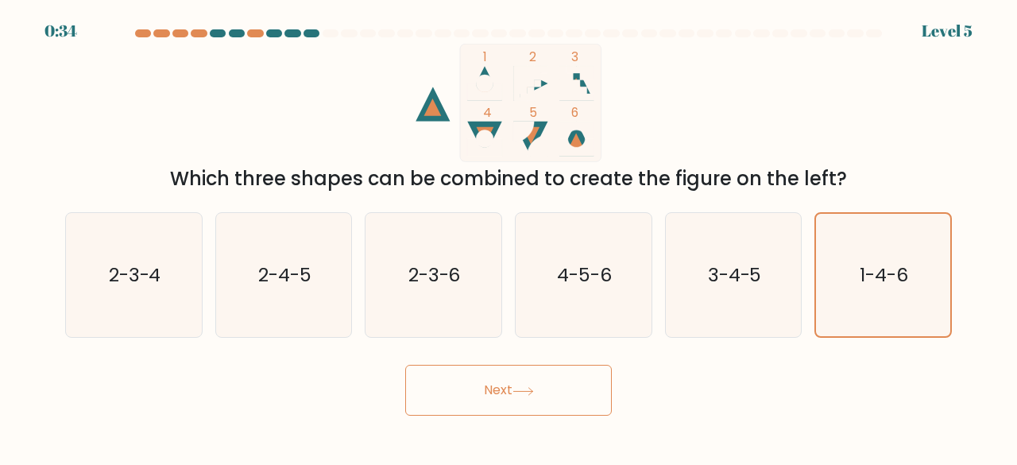
click at [502, 406] on button "Next" at bounding box center [508, 390] width 207 height 51
click at [516, 397] on button "Next" at bounding box center [508, 390] width 207 height 51
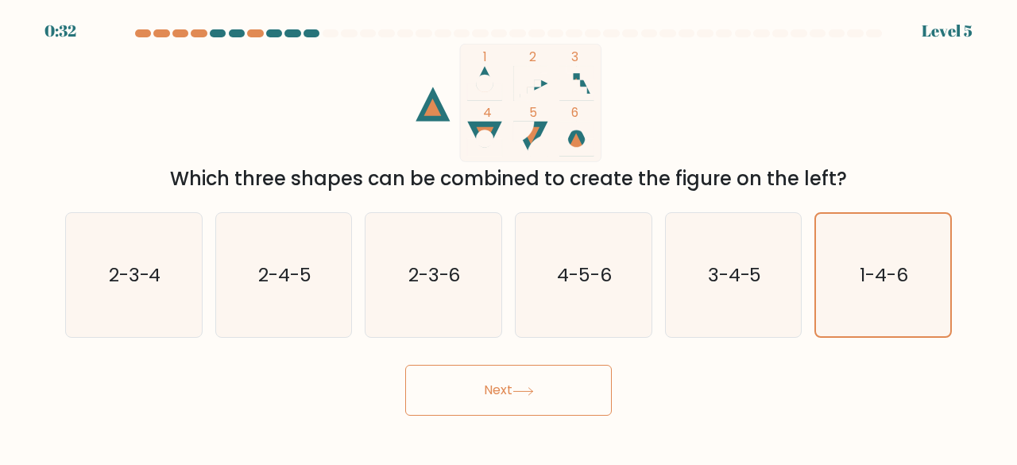
click at [516, 397] on button "Next" at bounding box center [508, 390] width 207 height 51
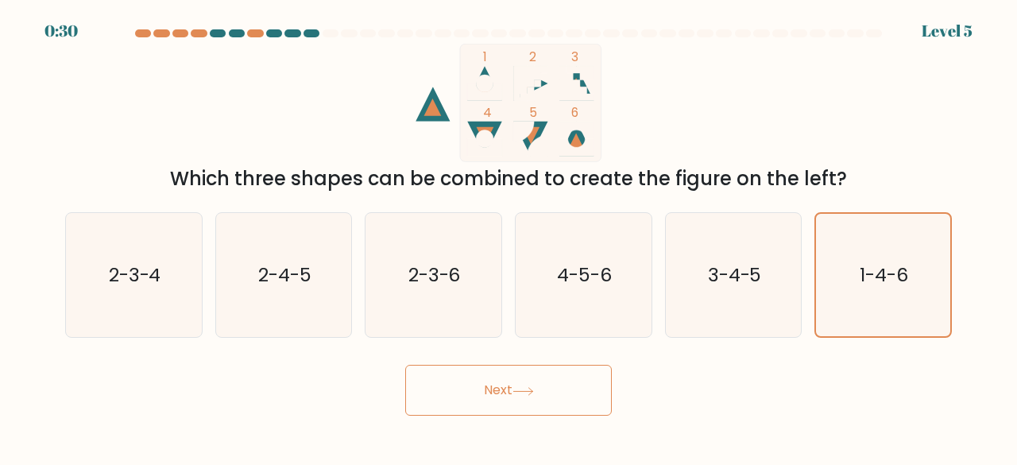
click at [516, 397] on button "Next" at bounding box center [508, 390] width 207 height 51
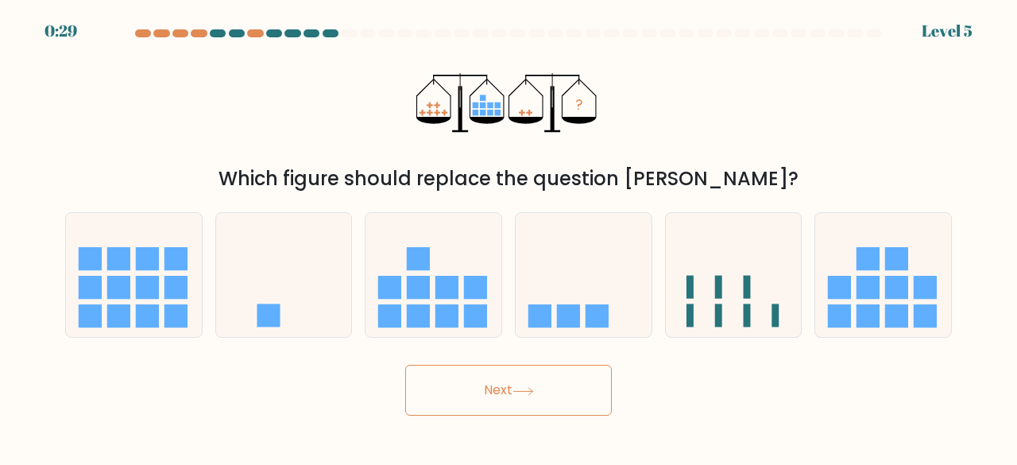
click at [516, 397] on button "Next" at bounding box center [508, 390] width 207 height 51
click at [785, 157] on div "? Which figure should replace the question mark?" at bounding box center [509, 118] width 906 height 149
click at [618, 269] on icon at bounding box center [584, 275] width 136 height 112
click at [509, 237] on input "d." at bounding box center [509, 235] width 1 height 4
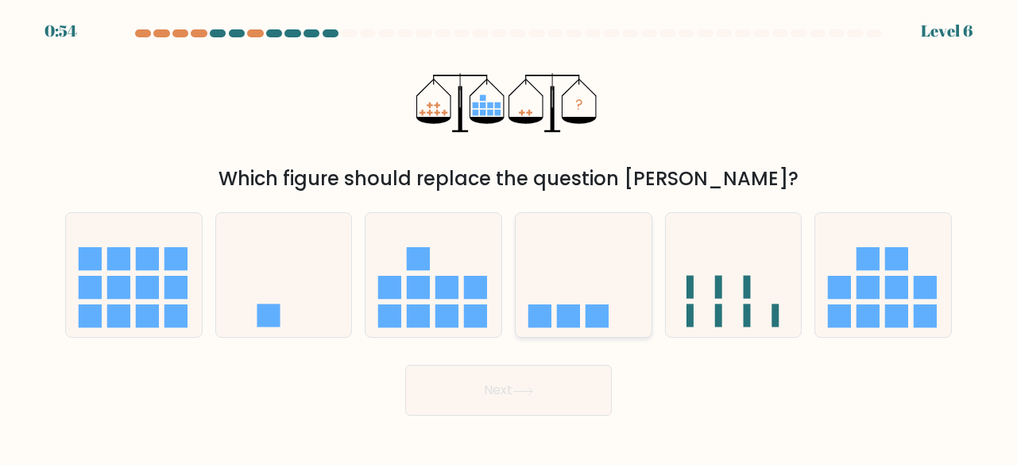
radio input "true"
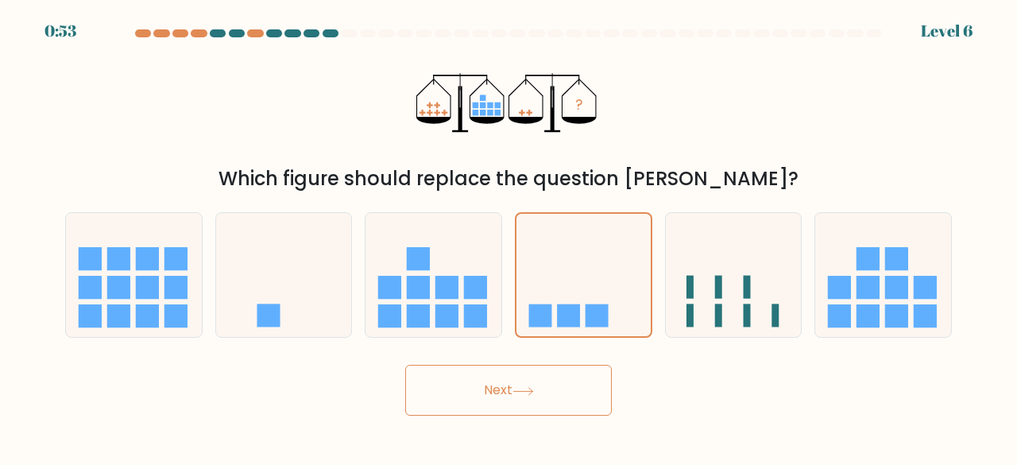
click at [478, 385] on button "Next" at bounding box center [508, 390] width 207 height 51
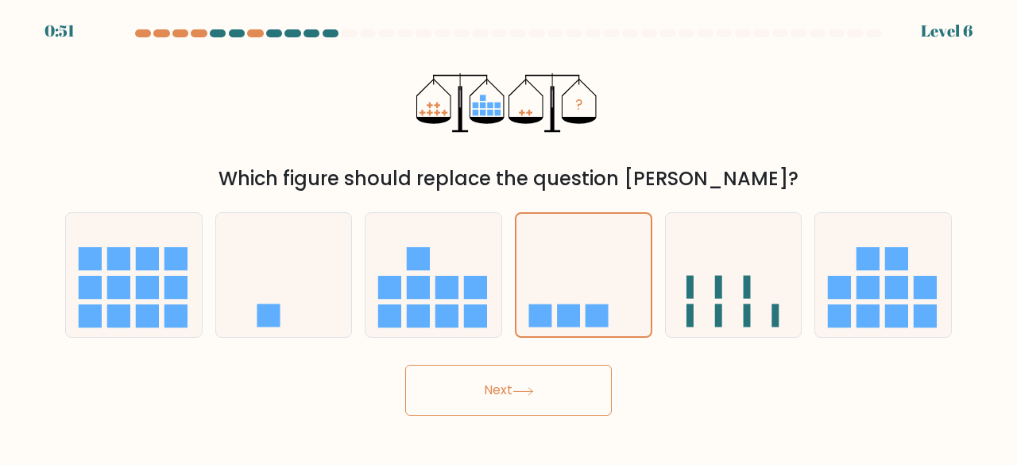
click at [478, 385] on button "Next" at bounding box center [508, 390] width 207 height 51
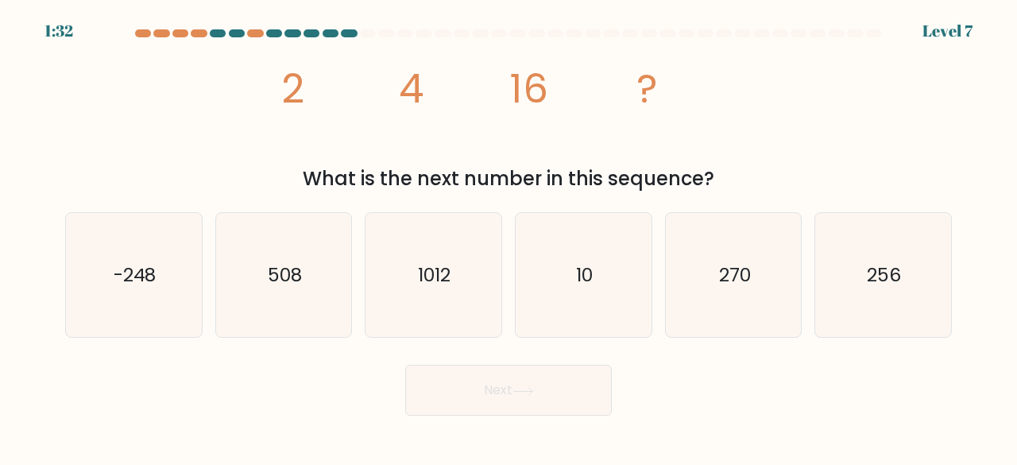
click at [478, 385] on button "Next" at bounding box center [508, 390] width 207 height 51
click at [847, 142] on div "image/svg+xml 2 4 16 ? What is the next number in this sequence?" at bounding box center [509, 118] width 906 height 149
click at [885, 292] on icon "256" at bounding box center [883, 275] width 125 height 125
click at [509, 237] on input "f. 256" at bounding box center [509, 235] width 1 height 4
radio input "true"
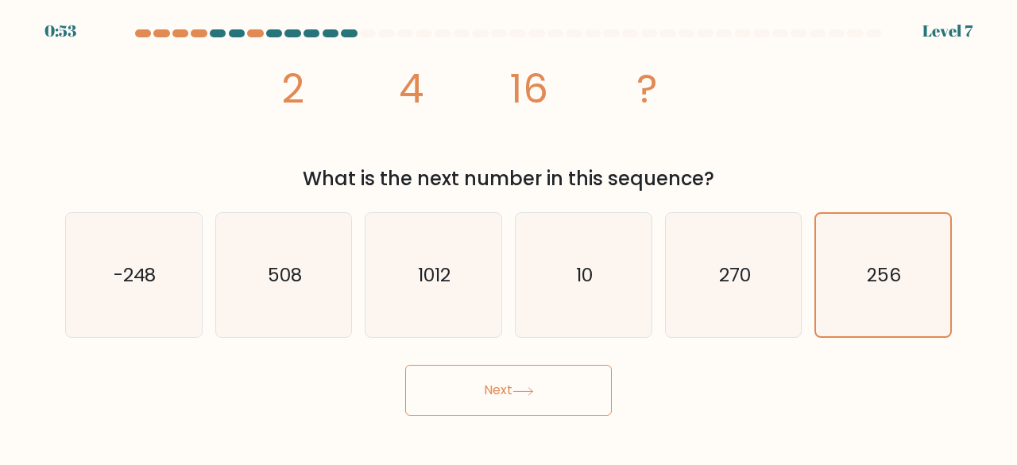
click at [525, 388] on icon at bounding box center [523, 391] width 21 height 9
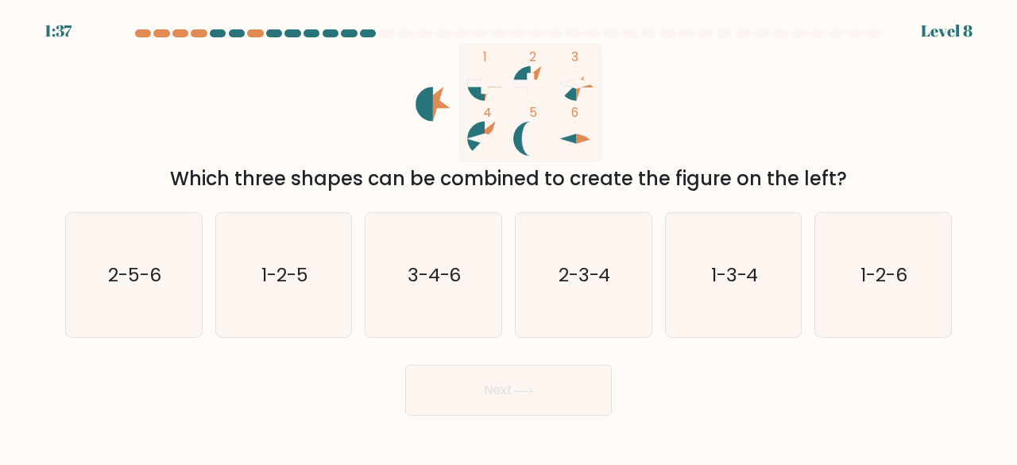
drag, startPoint x: 525, startPoint y: 388, endPoint x: 302, endPoint y: 407, distance: 223.4
click at [302, 407] on div "Next" at bounding box center [509, 386] width 906 height 59
click at [300, 265] on text "1-2-5" at bounding box center [284, 274] width 47 height 26
click at [509, 237] on input "b. 1-2-5" at bounding box center [509, 235] width 1 height 4
radio input "true"
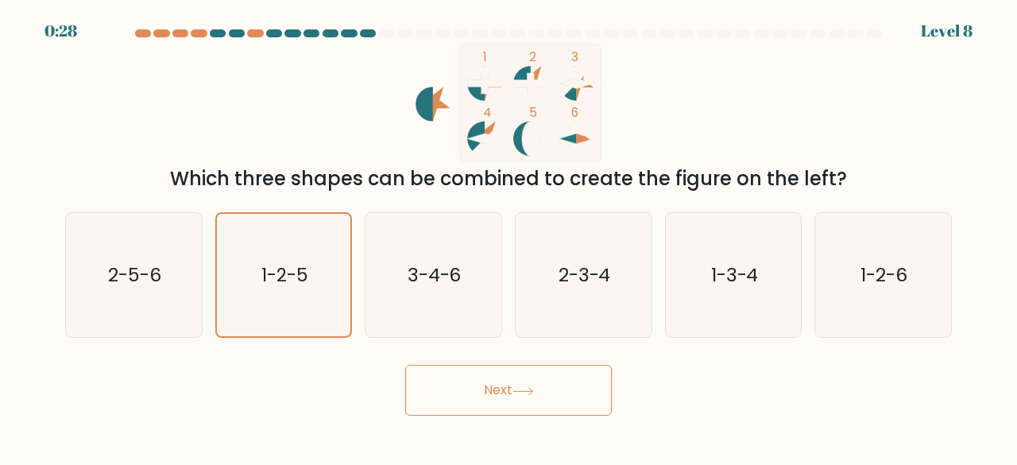
click at [752, 158] on div "1 2 3 4 5 6 Which three shapes can be combined to create the figure on the left?" at bounding box center [509, 118] width 906 height 149
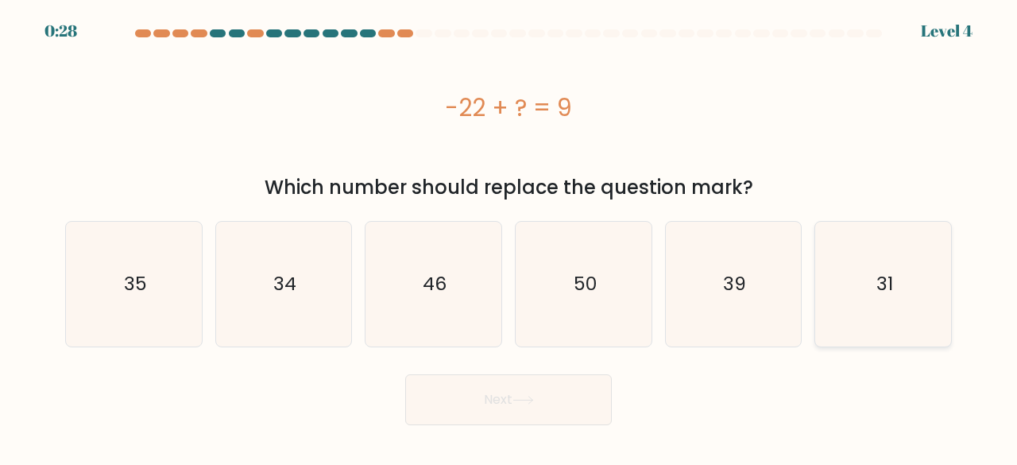
click at [919, 286] on icon "31" at bounding box center [883, 284] width 125 height 125
click at [509, 237] on input "f. 31" at bounding box center [509, 235] width 1 height 4
radio input "true"
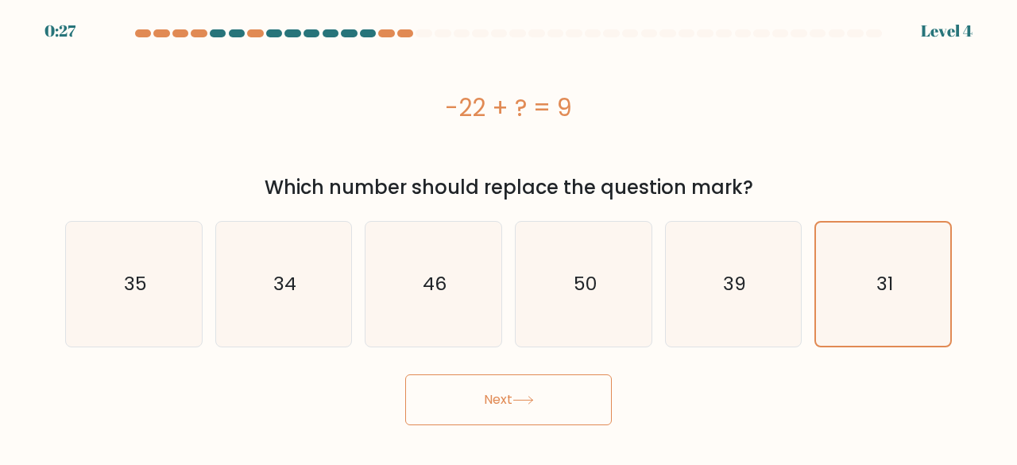
click at [482, 404] on button "Next" at bounding box center [508, 399] width 207 height 51
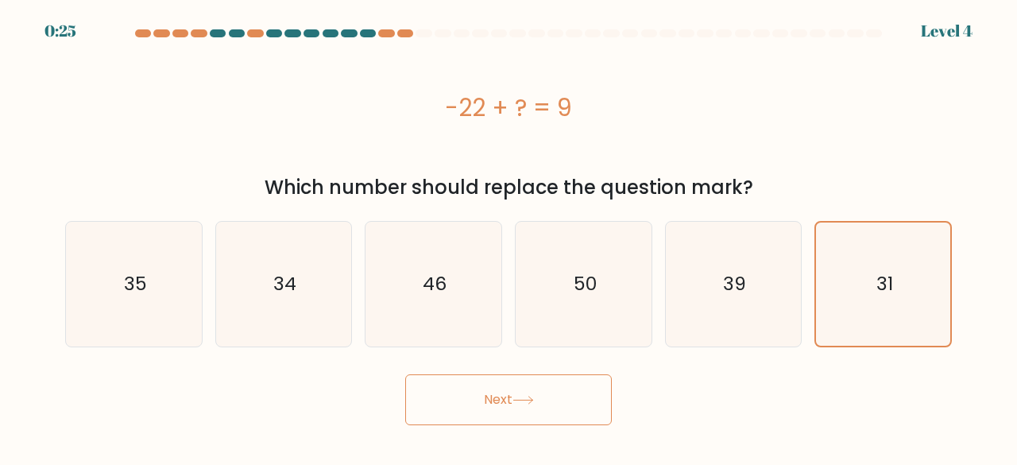
click at [482, 404] on button "Next" at bounding box center [508, 399] width 207 height 51
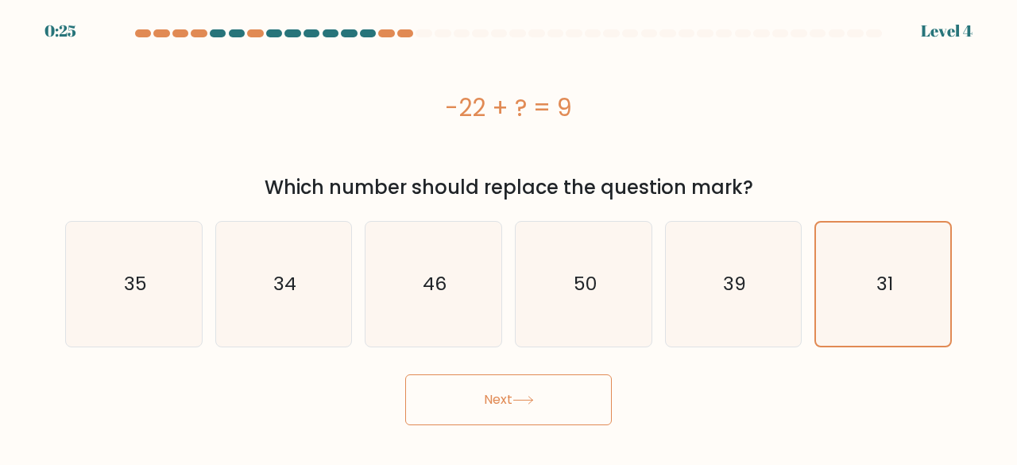
click at [482, 404] on button "Next" at bounding box center [508, 399] width 207 height 51
click at [510, 405] on button "Next" at bounding box center [508, 399] width 207 height 51
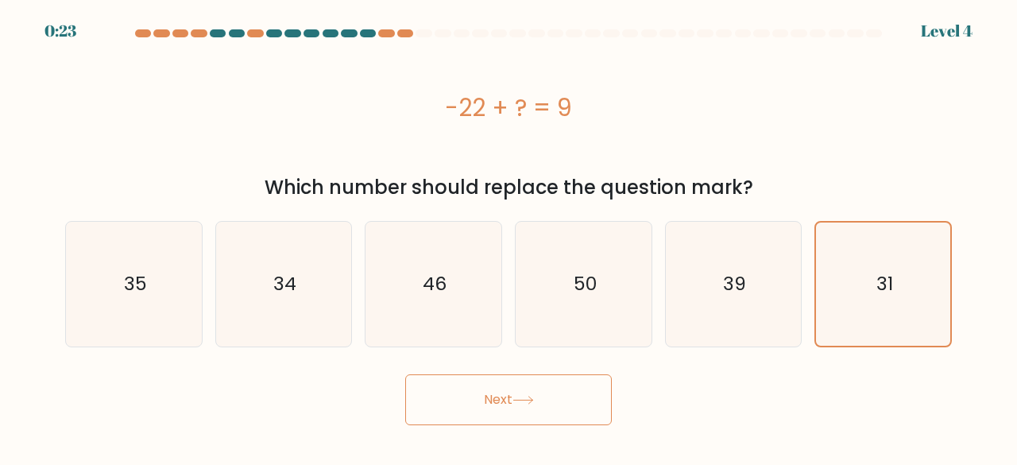
click at [510, 405] on button "Next" at bounding box center [508, 399] width 207 height 51
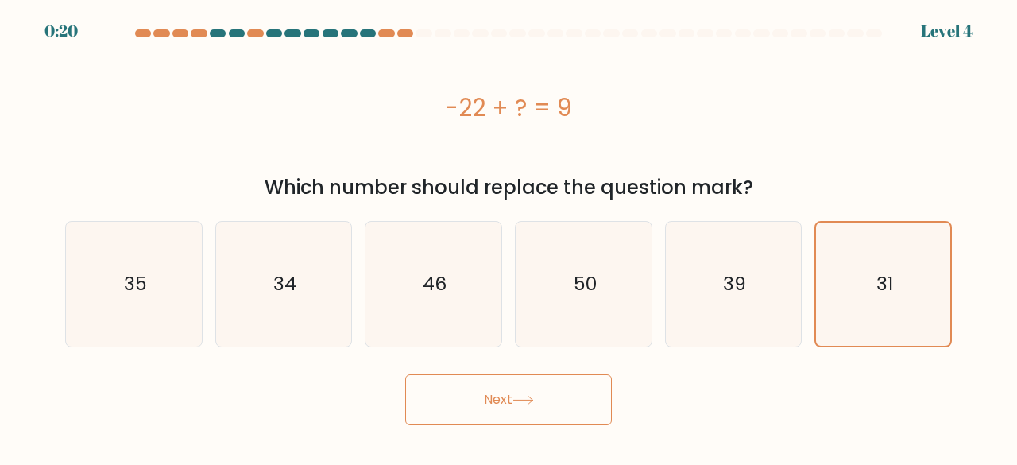
click at [510, 405] on button "Next" at bounding box center [508, 399] width 207 height 51
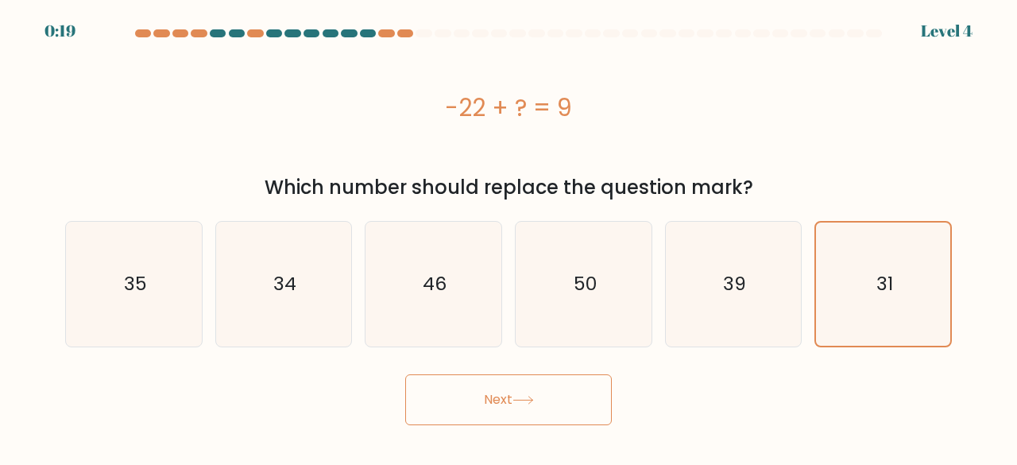
click at [510, 405] on button "Next" at bounding box center [508, 399] width 207 height 51
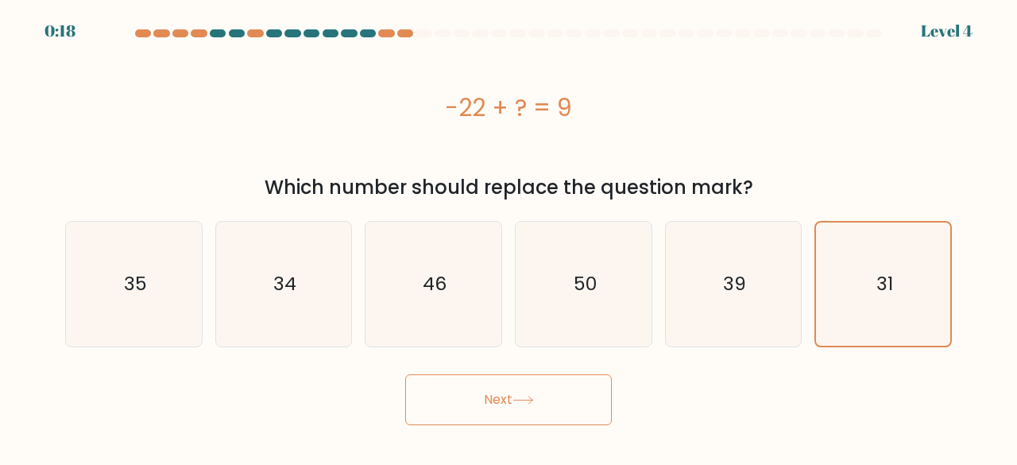
click at [510, 405] on button "Next" at bounding box center [508, 399] width 207 height 51
